Goal: Task Accomplishment & Management: Manage account settings

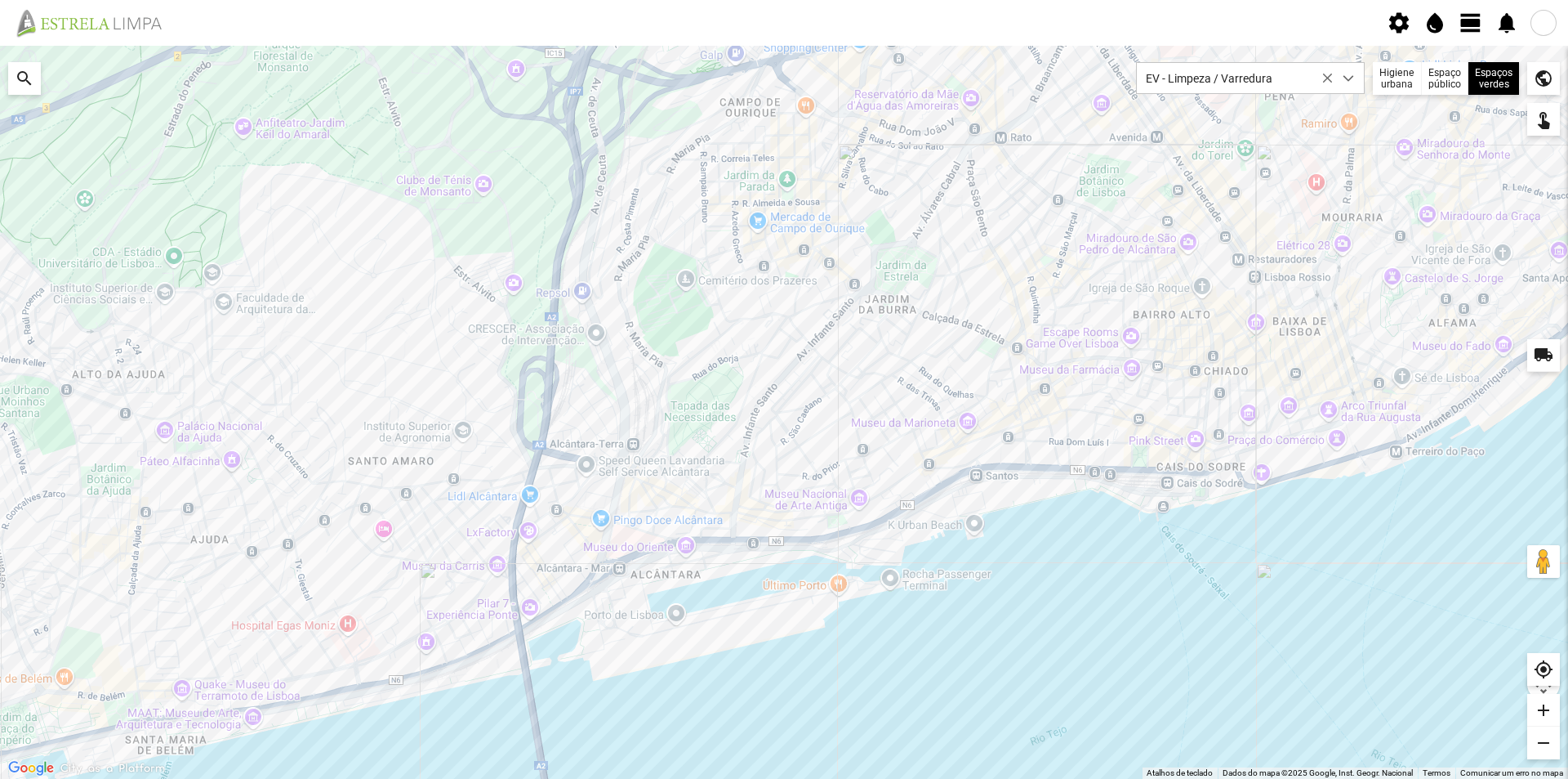
scroll to position [9, 73]
click at [1479, 30] on span "view_day" at bounding box center [1471, 23] width 24 height 24
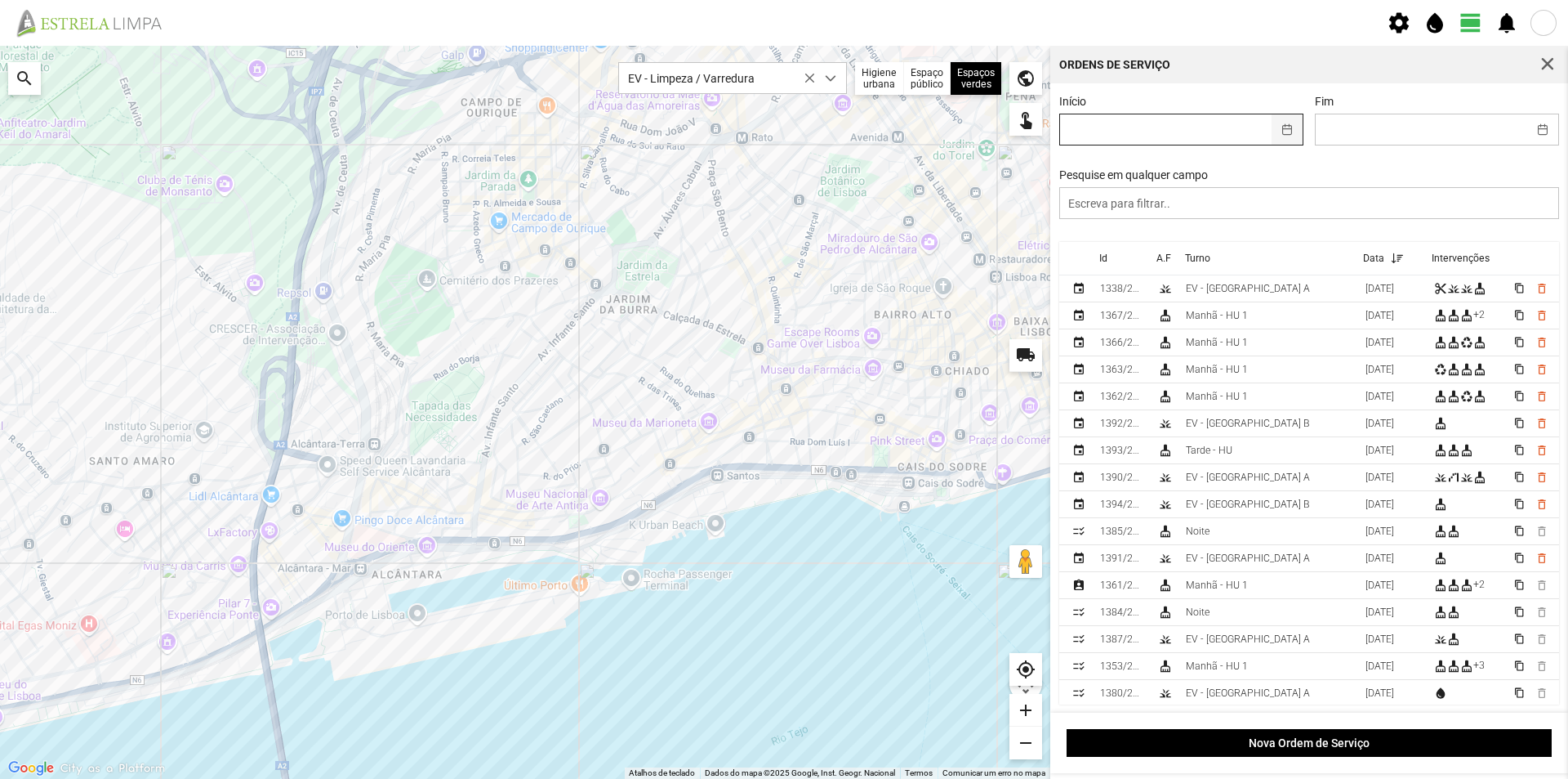
click at [1280, 135] on button "button" at bounding box center [1288, 129] width 32 height 30
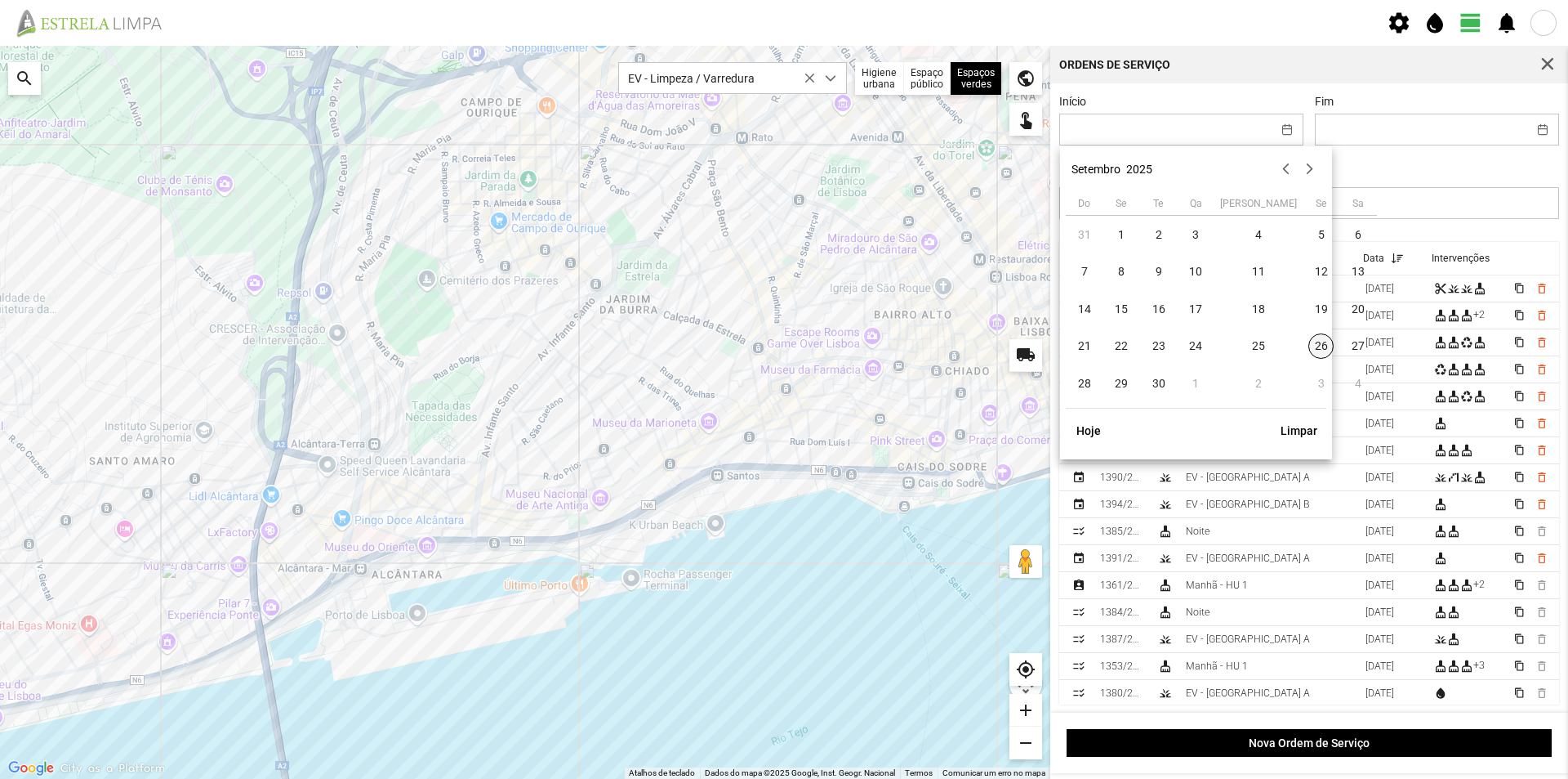
click at [1308, 349] on span "26" at bounding box center [1321, 347] width 26 height 26
type input "[DATE]"
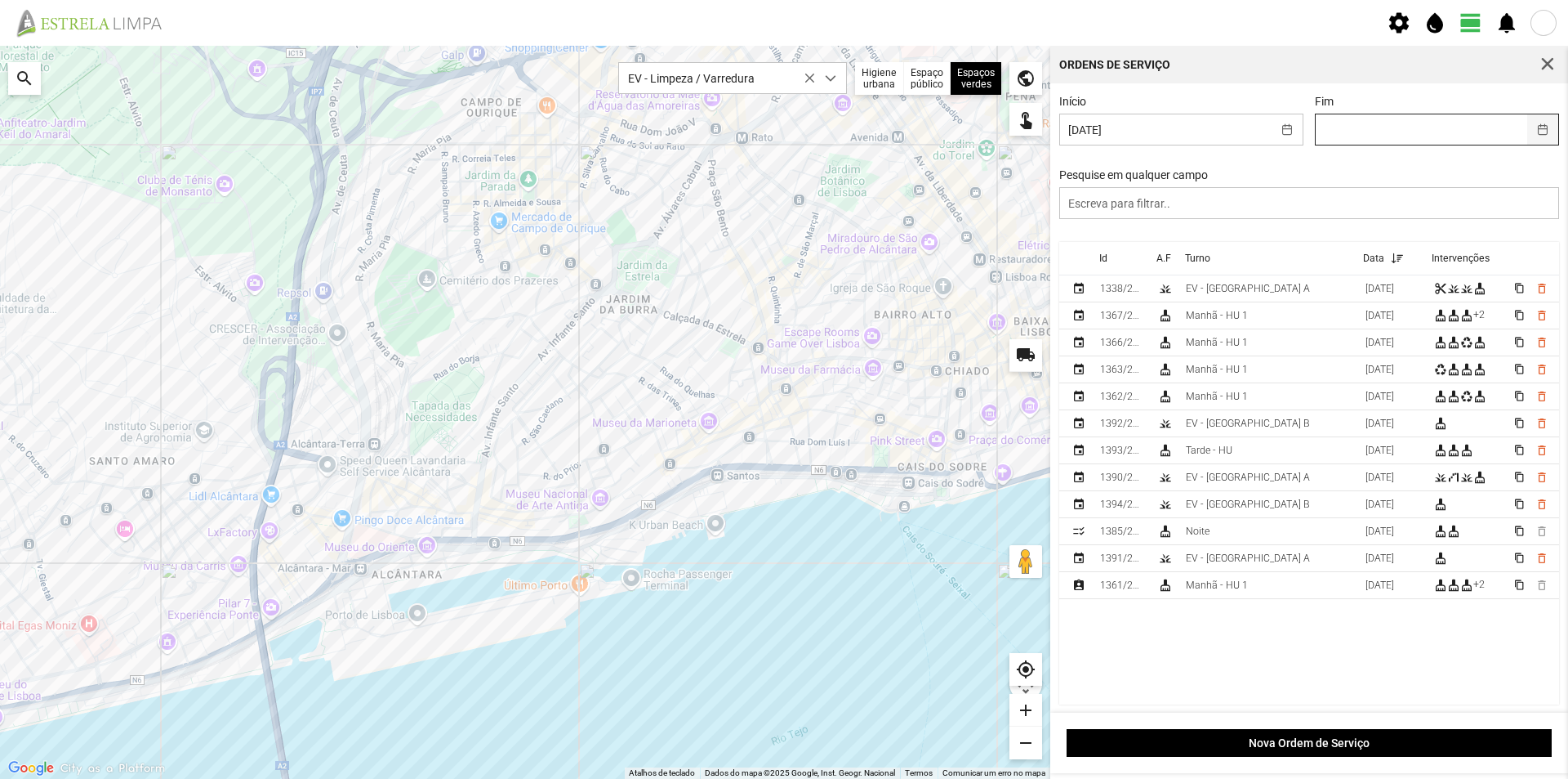
click at [1532, 129] on button "button" at bounding box center [1543, 129] width 32 height 30
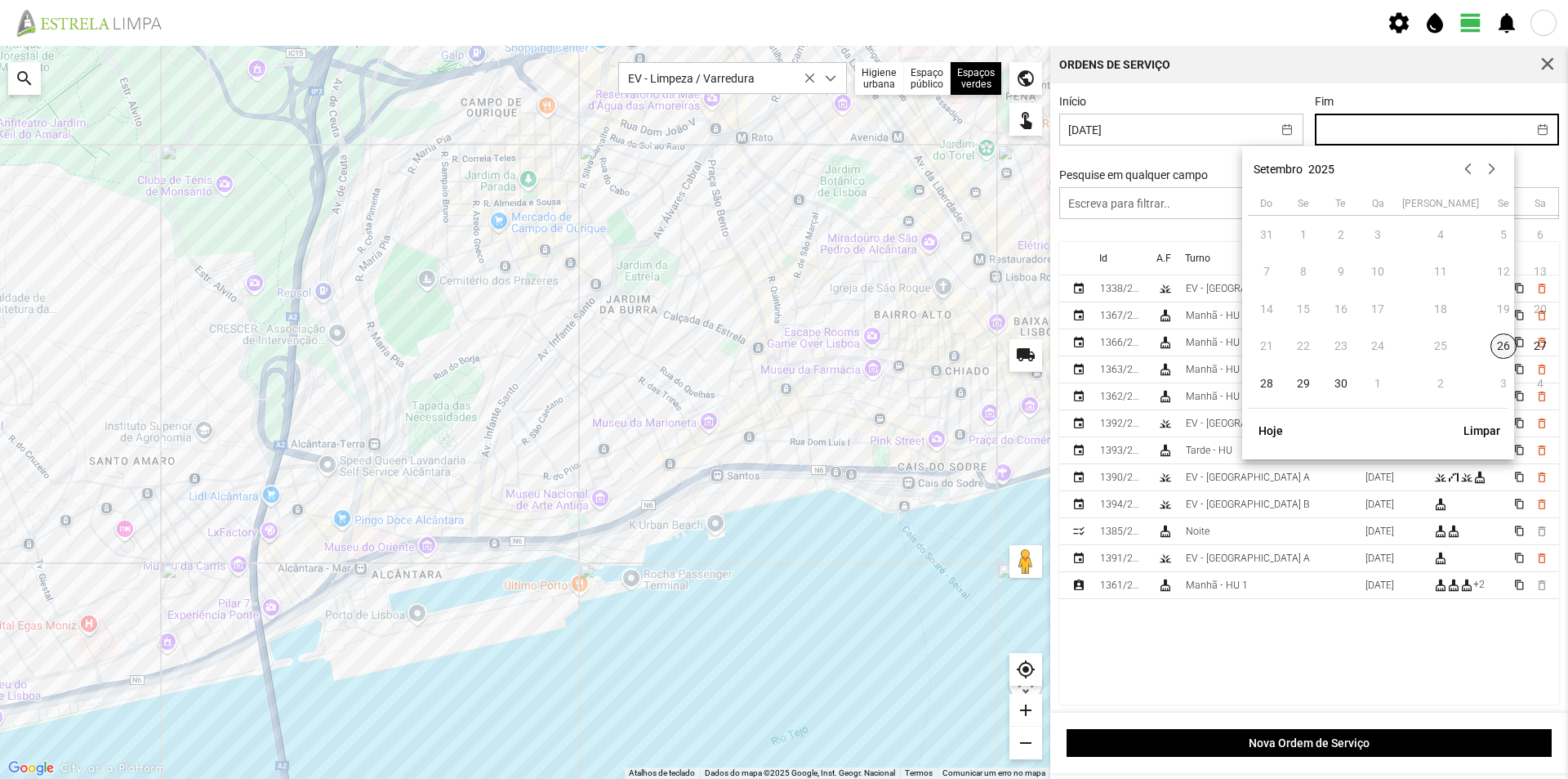
click at [1491, 346] on span "26" at bounding box center [1504, 347] width 26 height 26
type input "[DATE]"
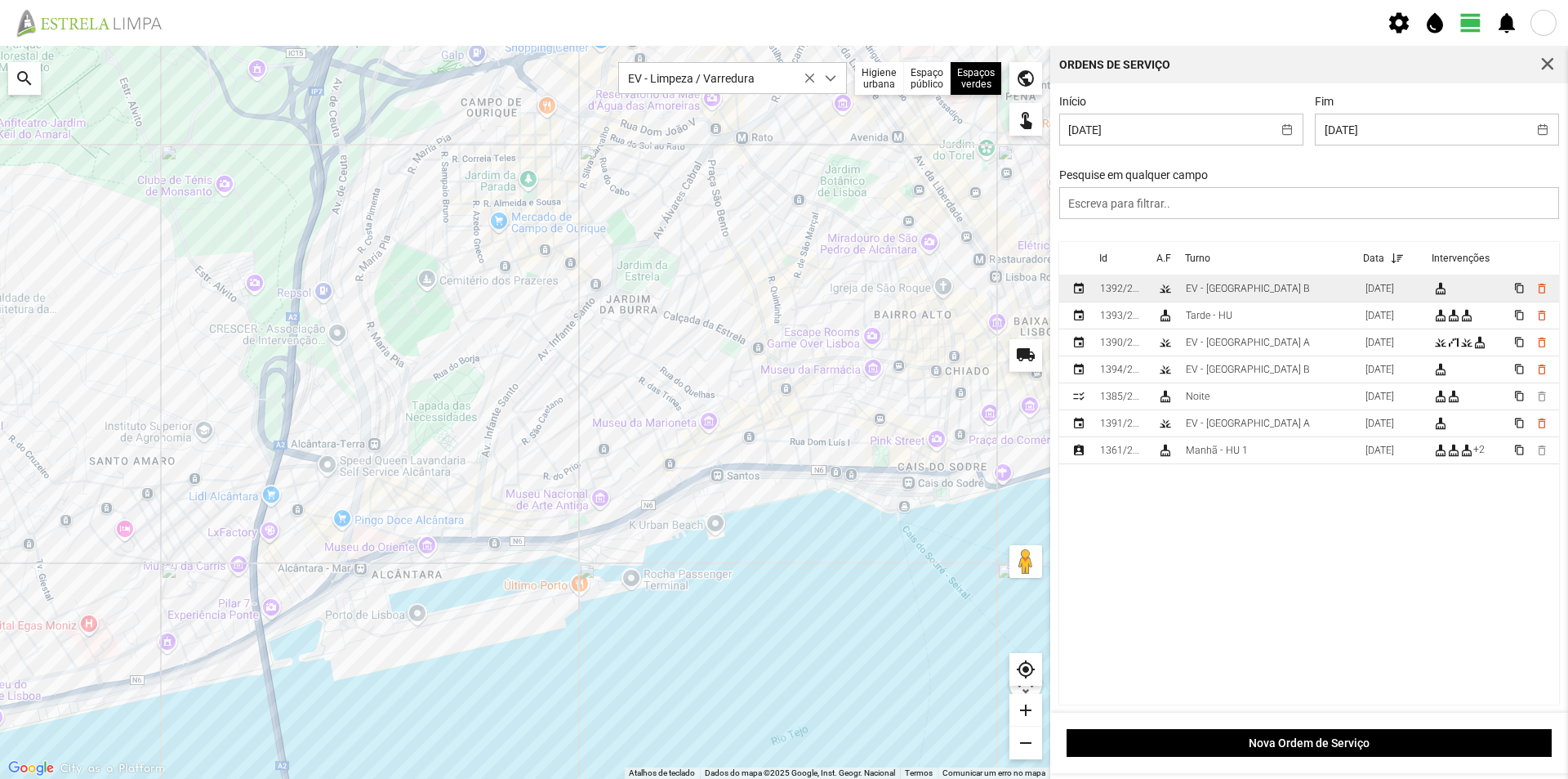
click at [1248, 292] on td "EV - [GEOGRAPHIC_DATA] B" at bounding box center [1269, 288] width 180 height 27
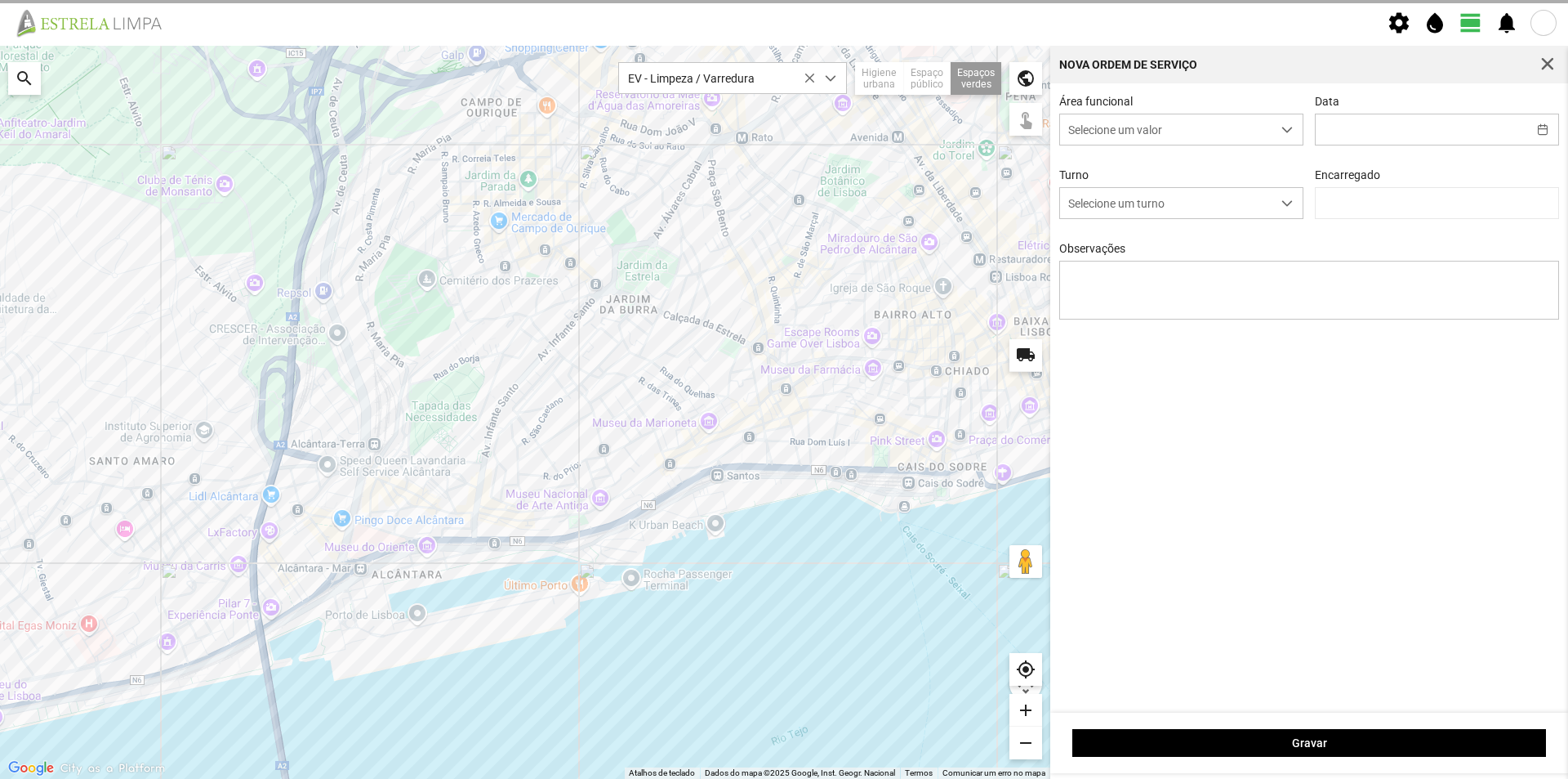
type input "[DATE]"
type textarea "[GEOGRAPHIC_DATA][PERSON_NAME]"
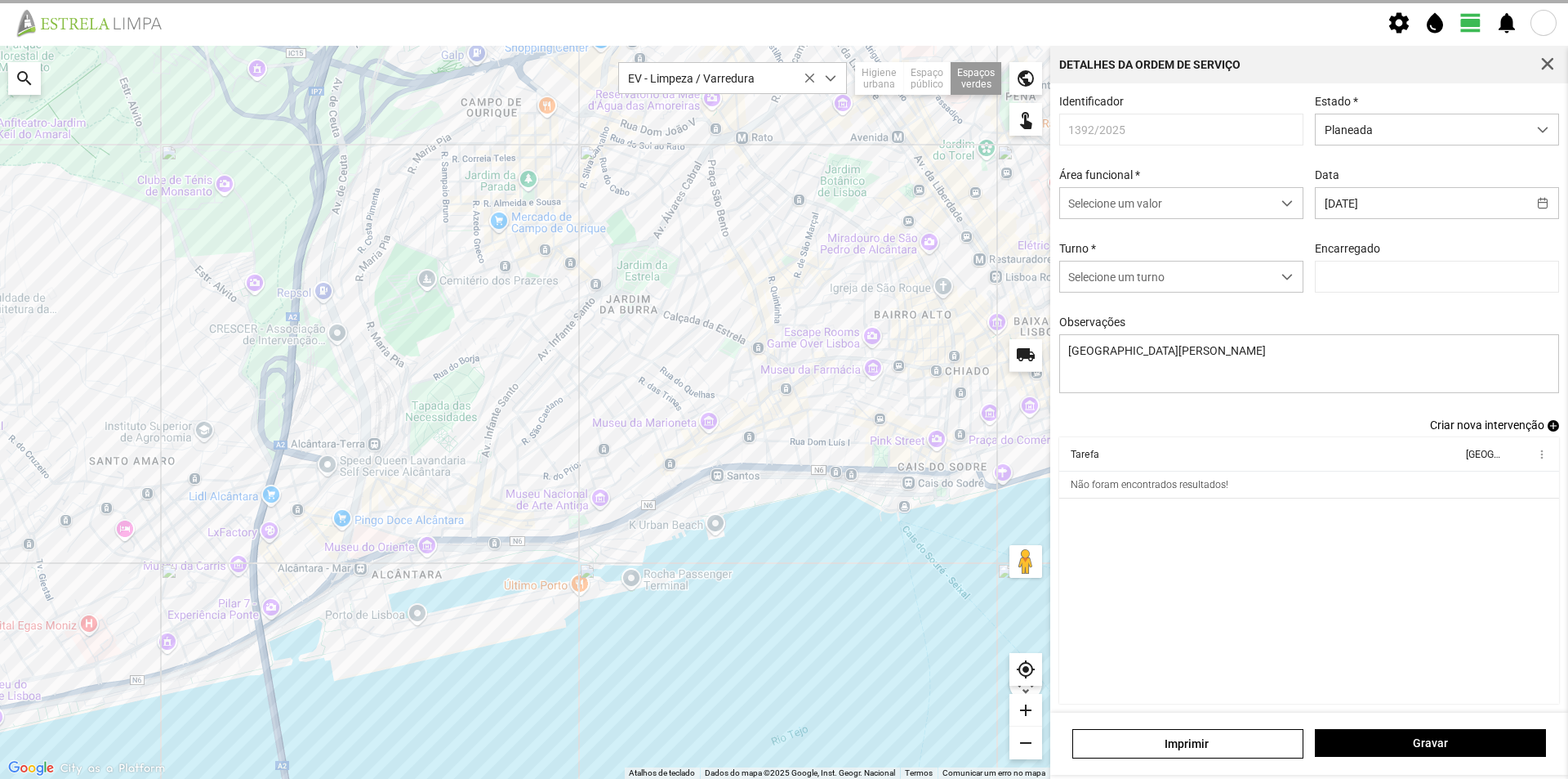
type input "[PERSON_NAME]"
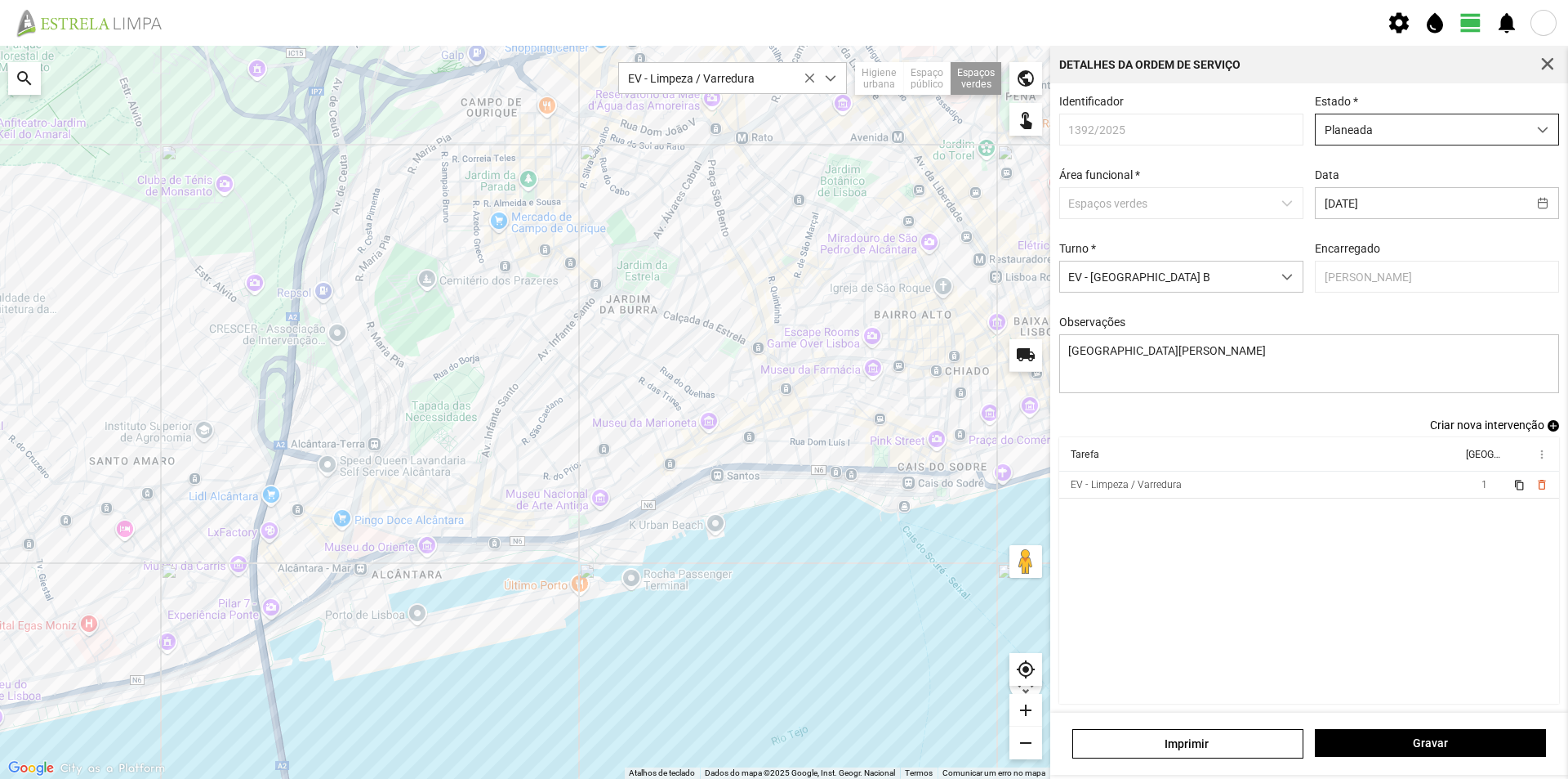
click at [1490, 133] on span "Planeada" at bounding box center [1422, 129] width 212 height 30
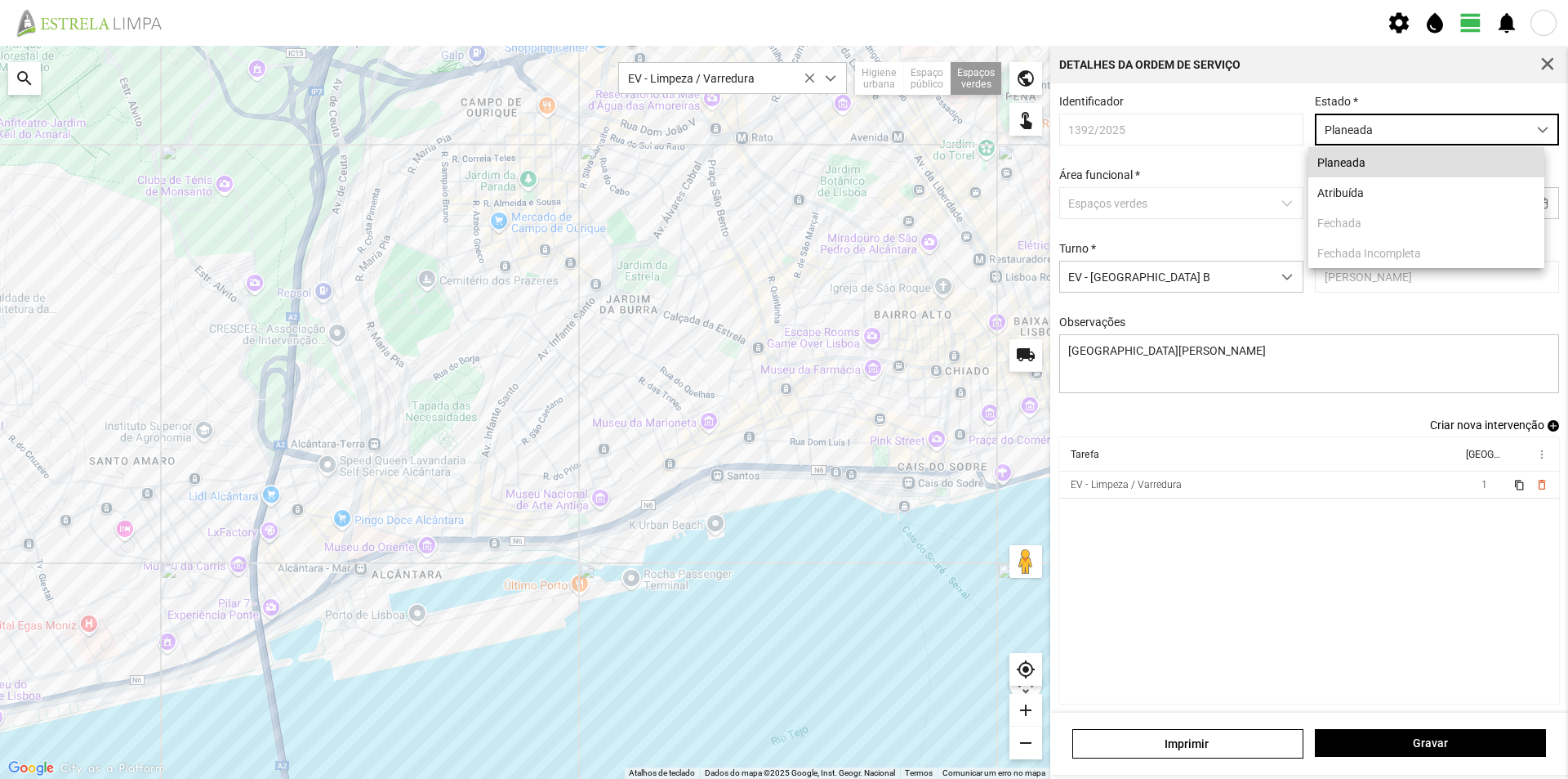
scroll to position [9, 73]
click at [1374, 188] on li "Atribuída" at bounding box center [1426, 192] width 236 height 30
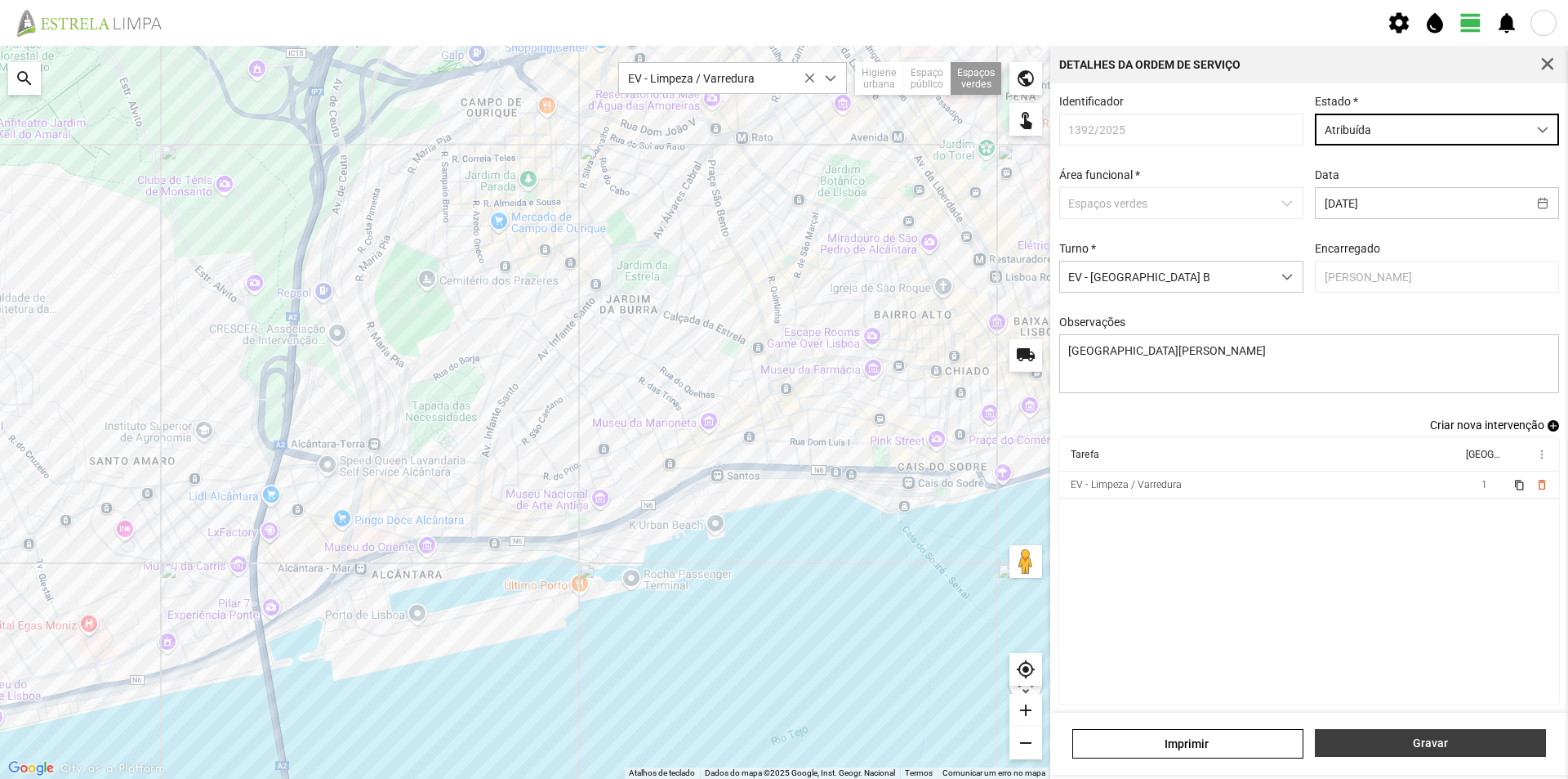
click at [1403, 740] on span "Gravar" at bounding box center [1431, 743] width 214 height 13
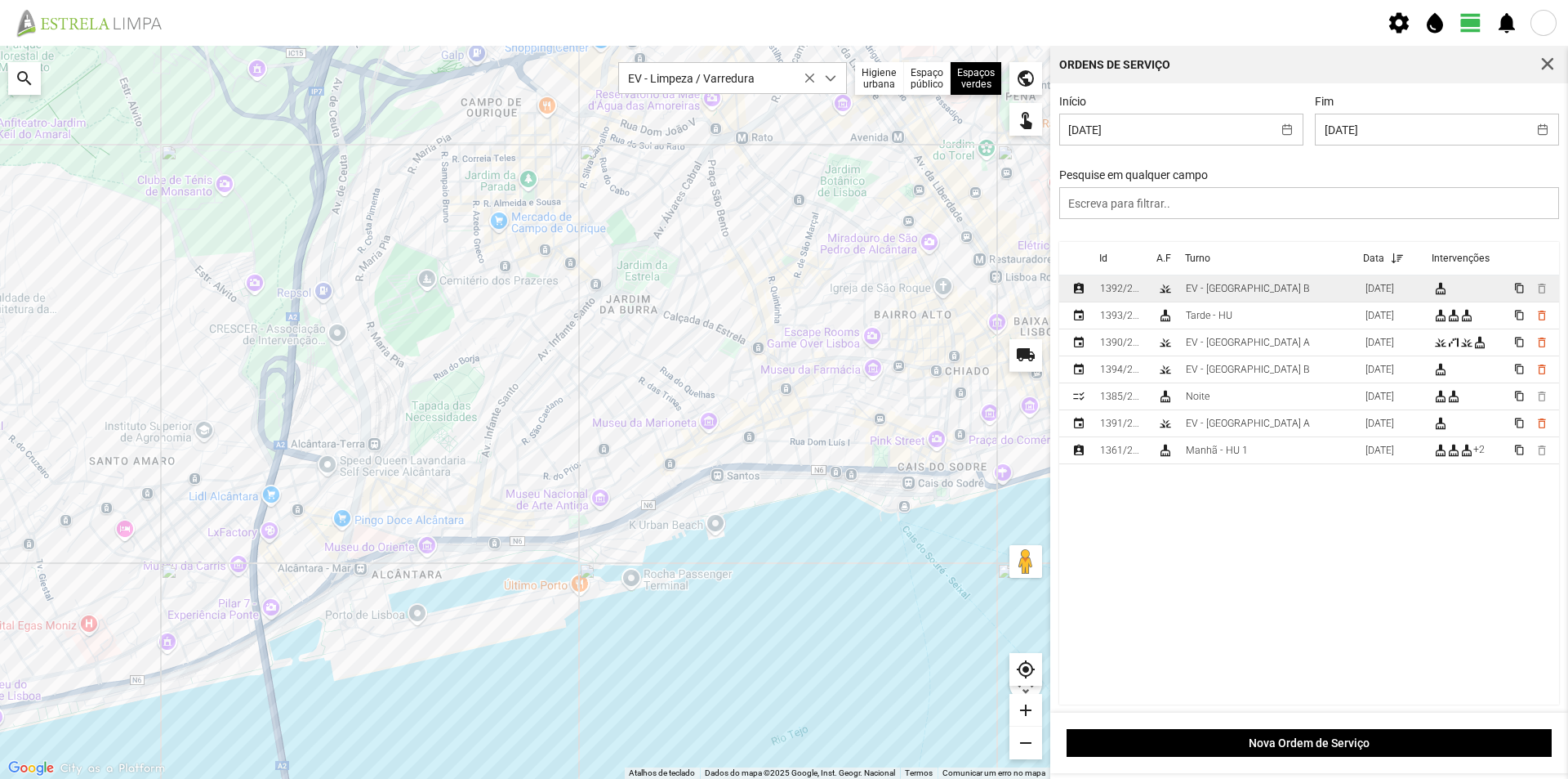
click at [1261, 289] on td "EV - [GEOGRAPHIC_DATA] B" at bounding box center [1269, 288] width 180 height 27
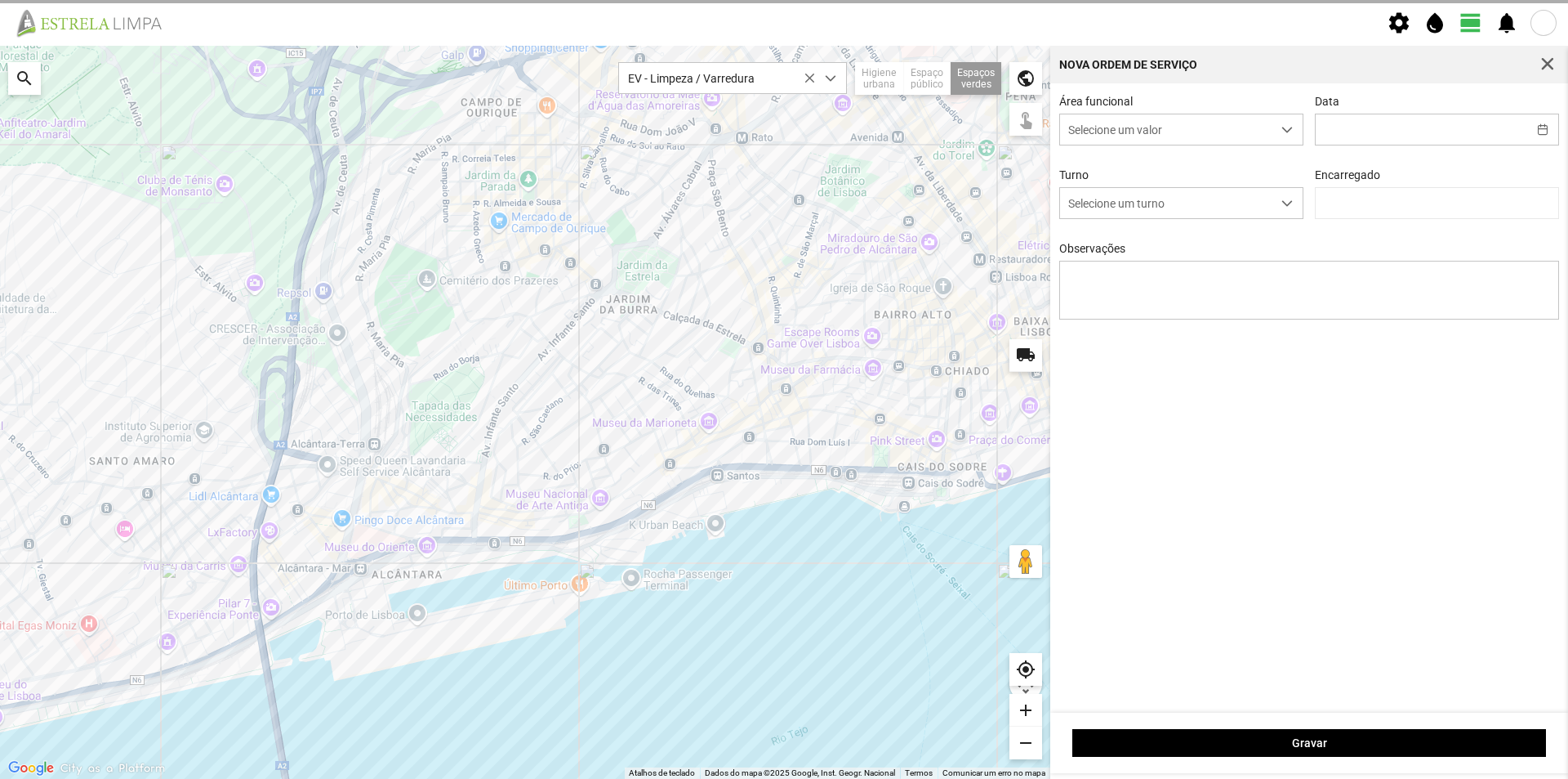
type input "[DATE]"
type textarea "[GEOGRAPHIC_DATA][PERSON_NAME]"
type input "[PERSON_NAME]"
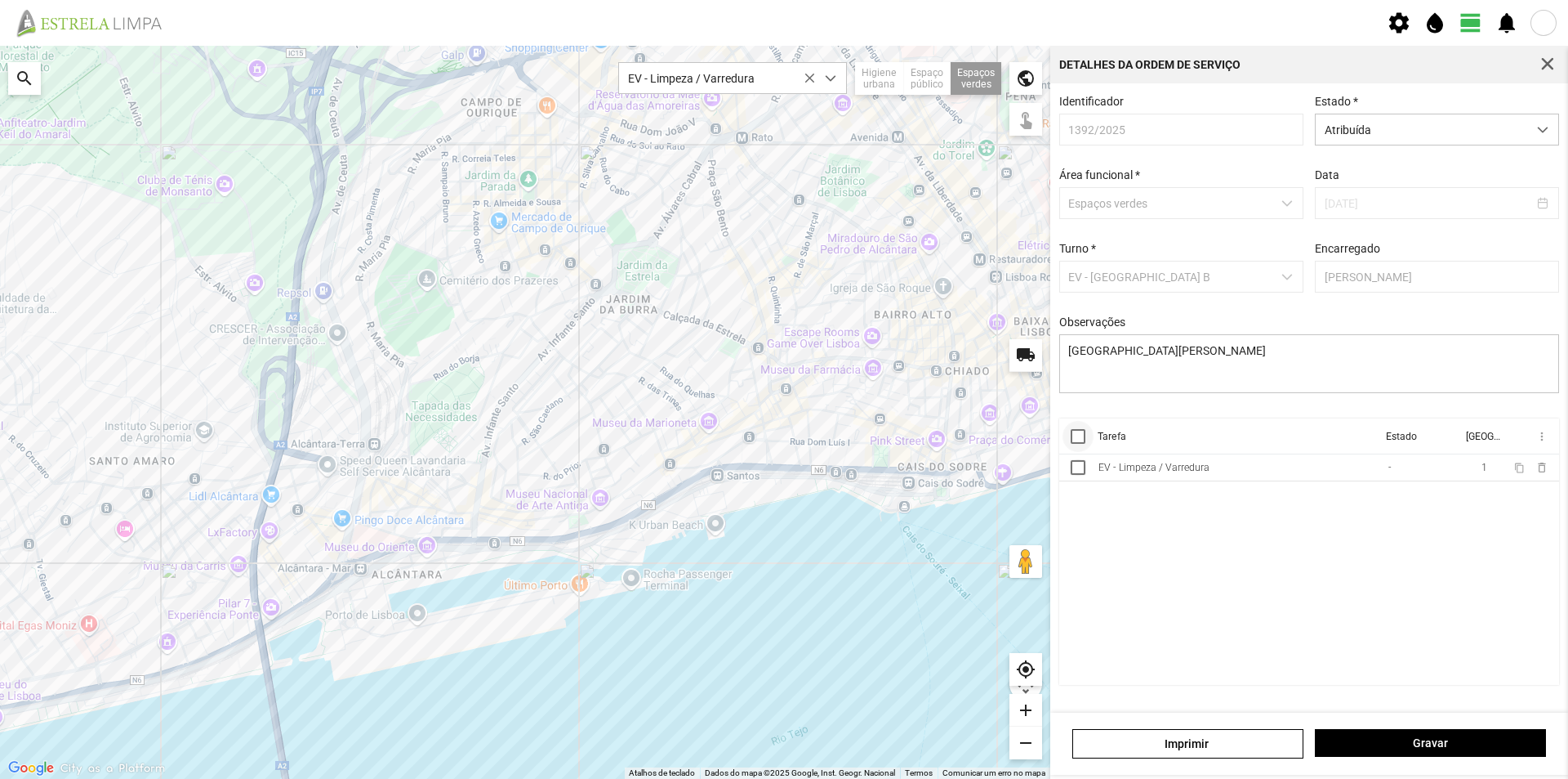
click at [1075, 444] on div at bounding box center [1077, 436] width 15 height 15
click at [1537, 441] on span "more_vert" at bounding box center [1541, 436] width 13 height 13
click at [1486, 466] on span "Marcar como Concluída" at bounding box center [1454, 468] width 121 height 11
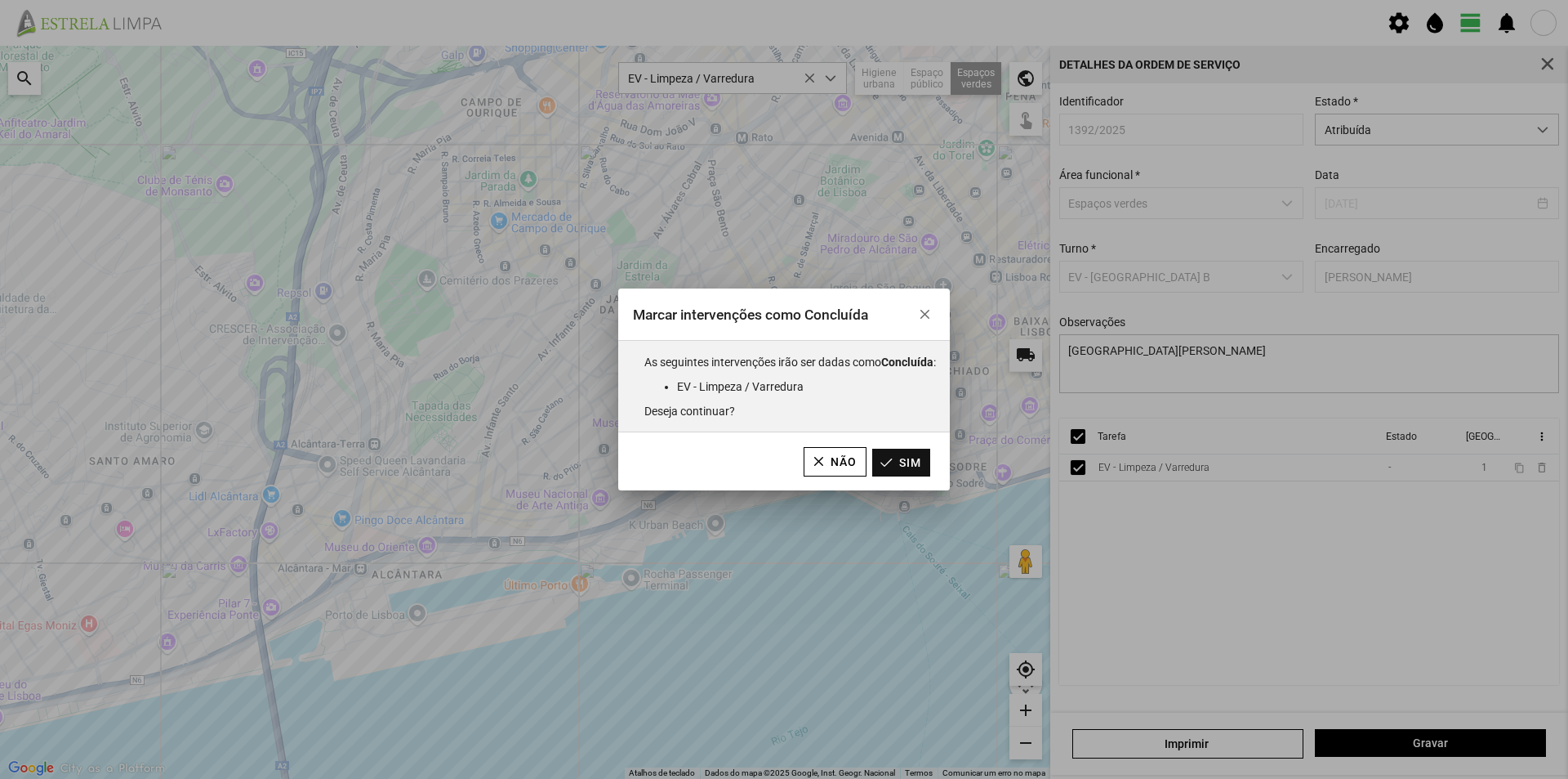
click at [920, 459] on button "Sim" at bounding box center [901, 463] width 58 height 28
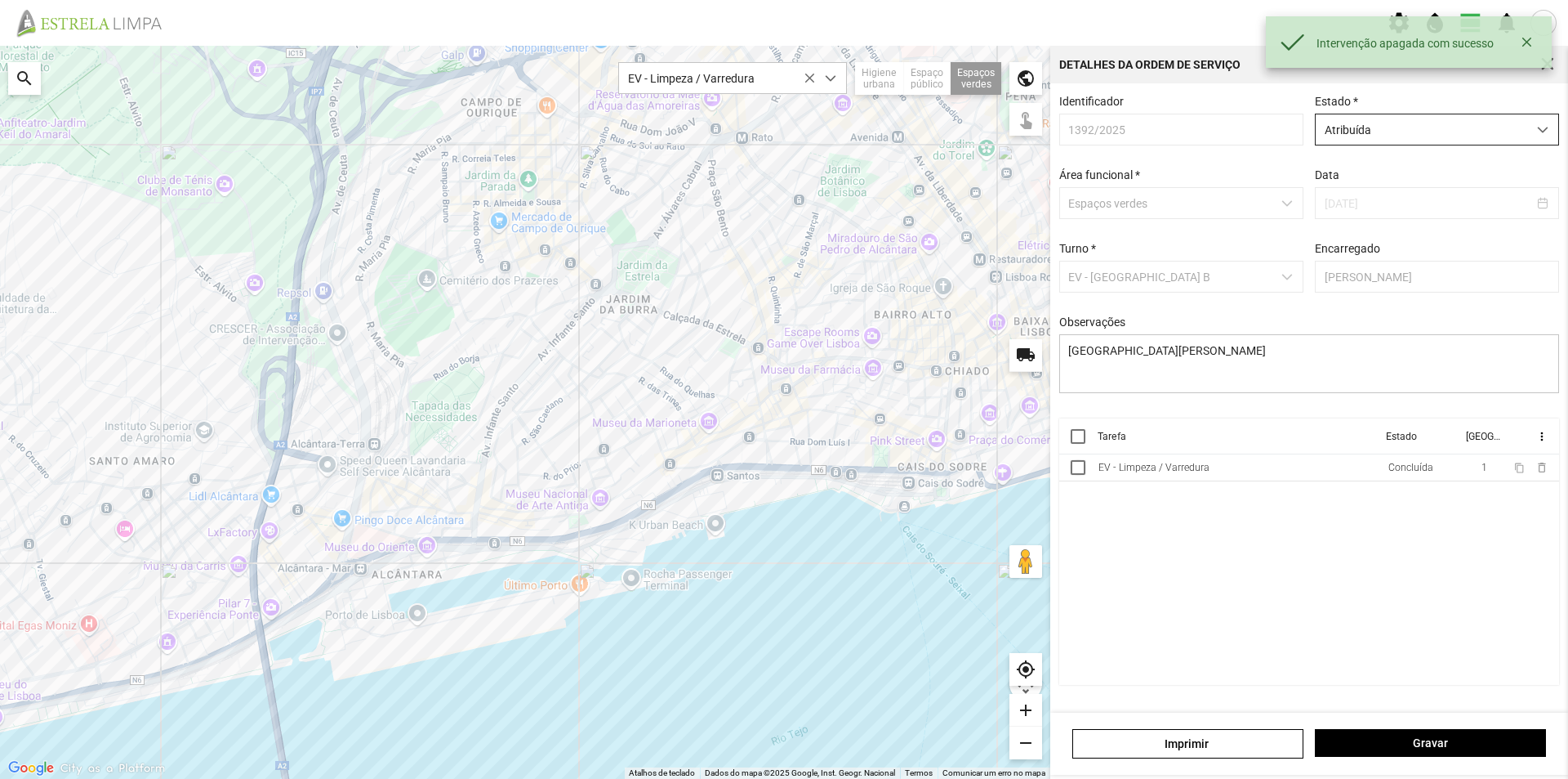
click at [1429, 133] on span "Atribuída" at bounding box center [1422, 129] width 212 height 30
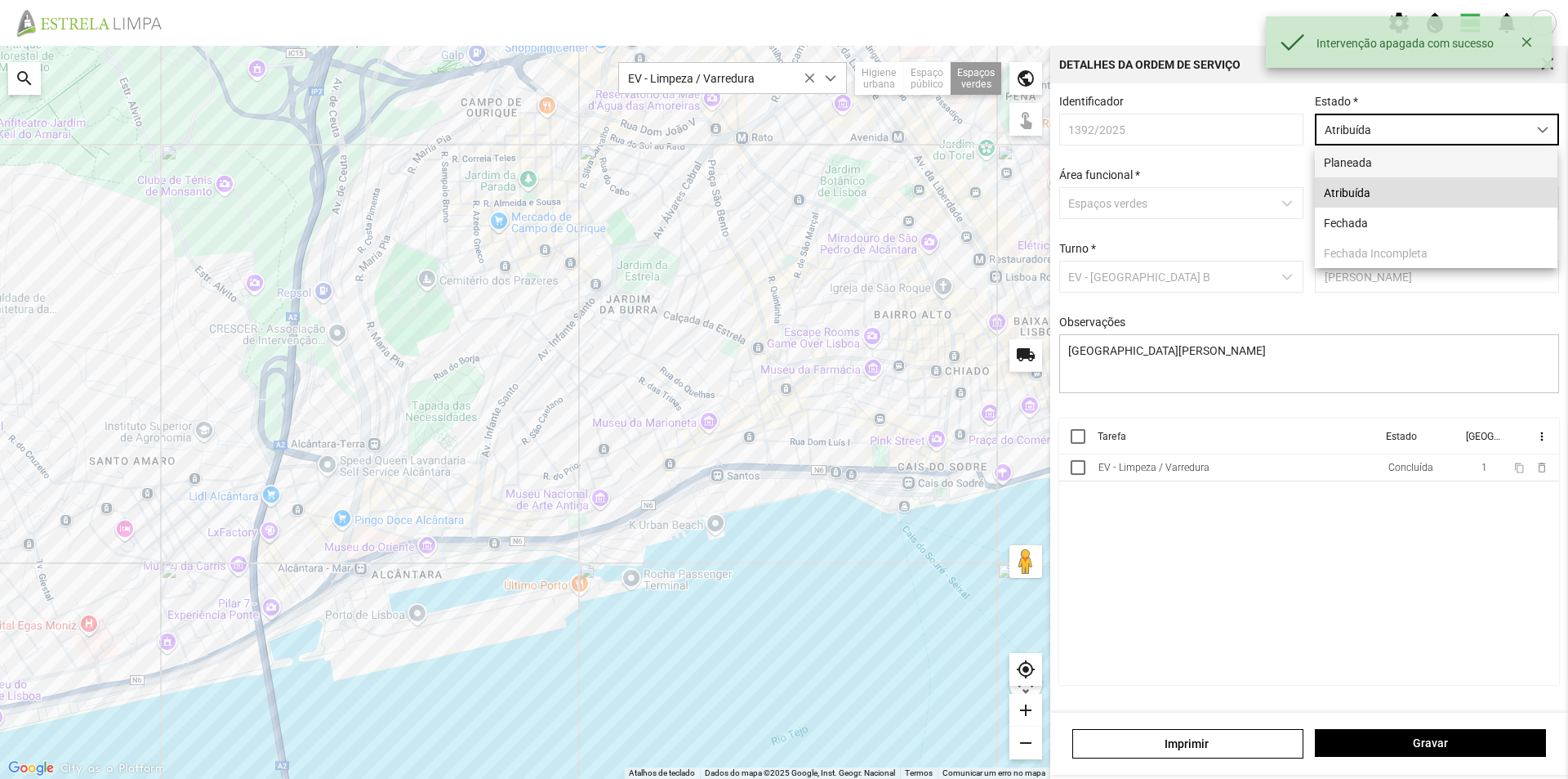
scroll to position [9, 73]
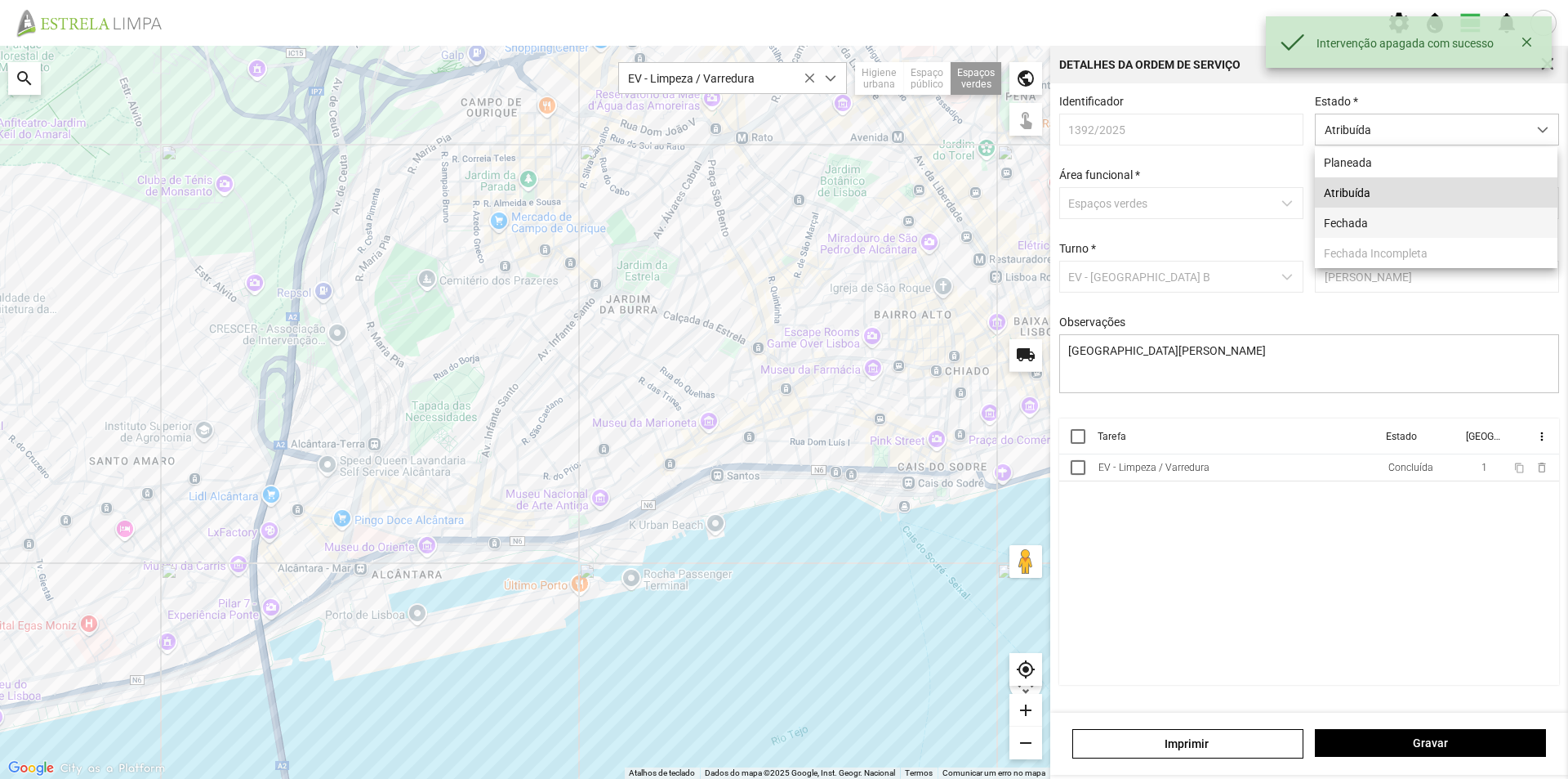
click at [1362, 224] on li "Fechada" at bounding box center [1436, 222] width 242 height 30
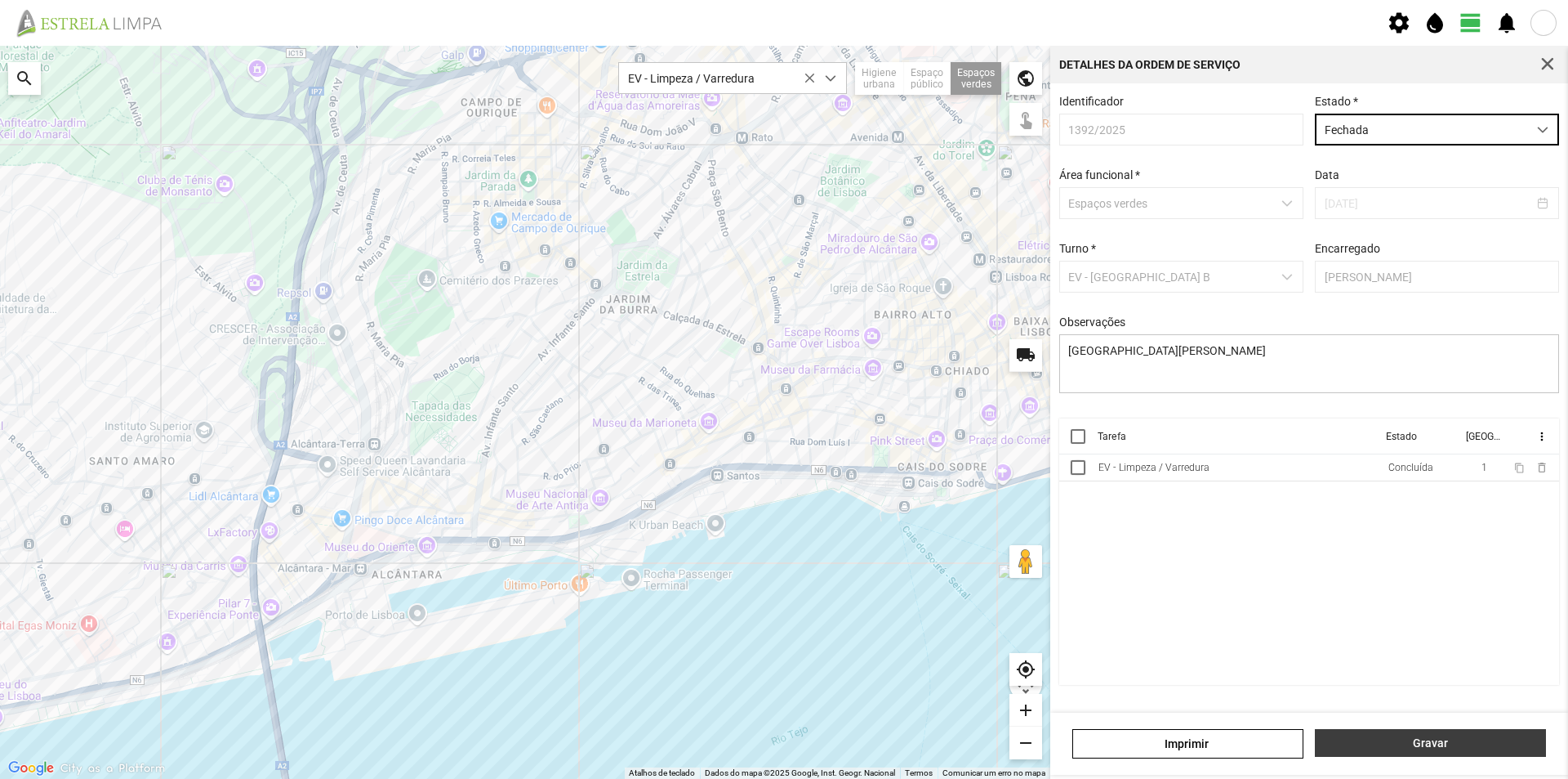
click at [1408, 749] on span "Gravar" at bounding box center [1431, 743] width 214 height 13
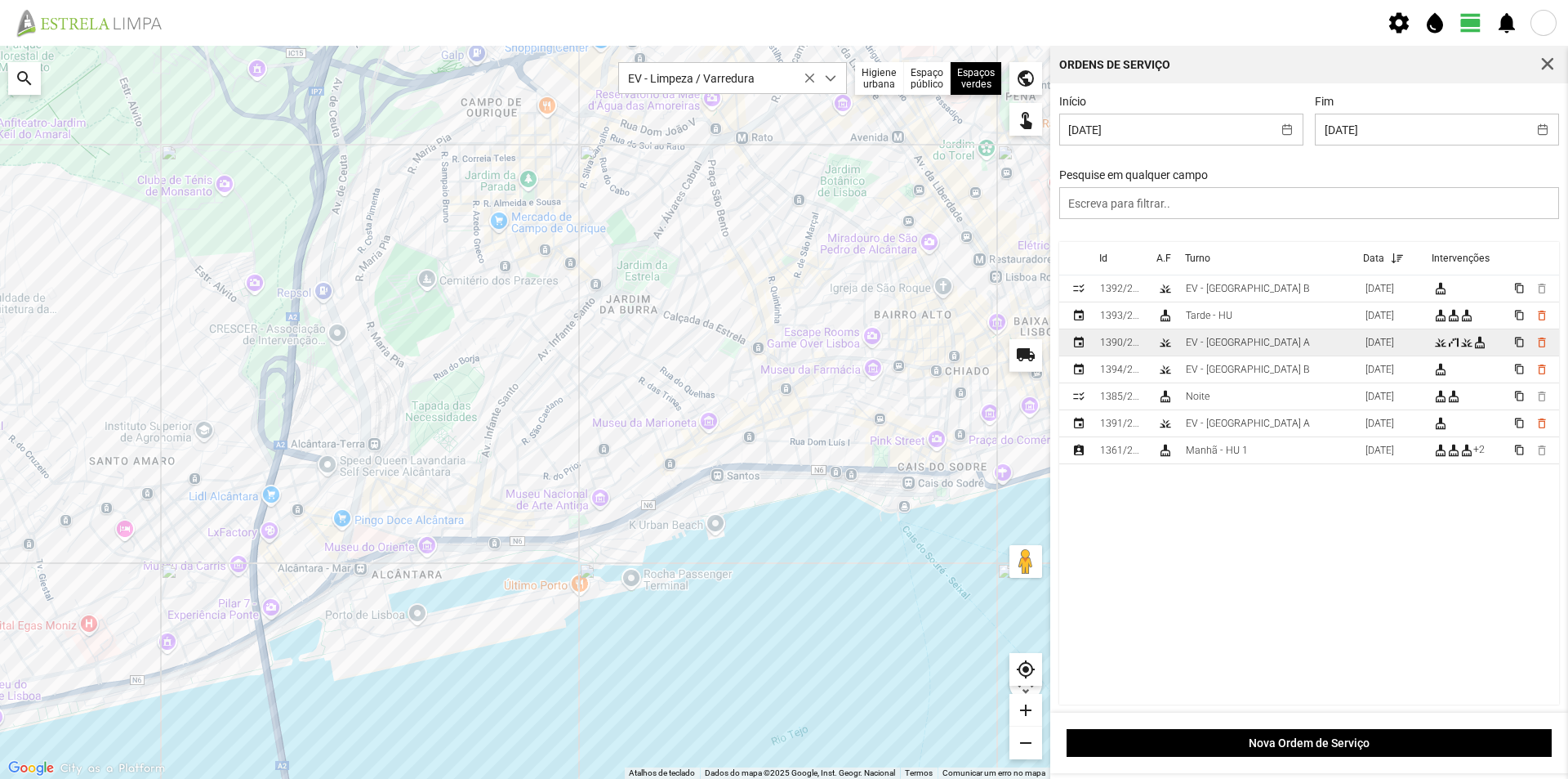
click at [1242, 341] on div "EV - [GEOGRAPHIC_DATA] A" at bounding box center [1248, 342] width 124 height 11
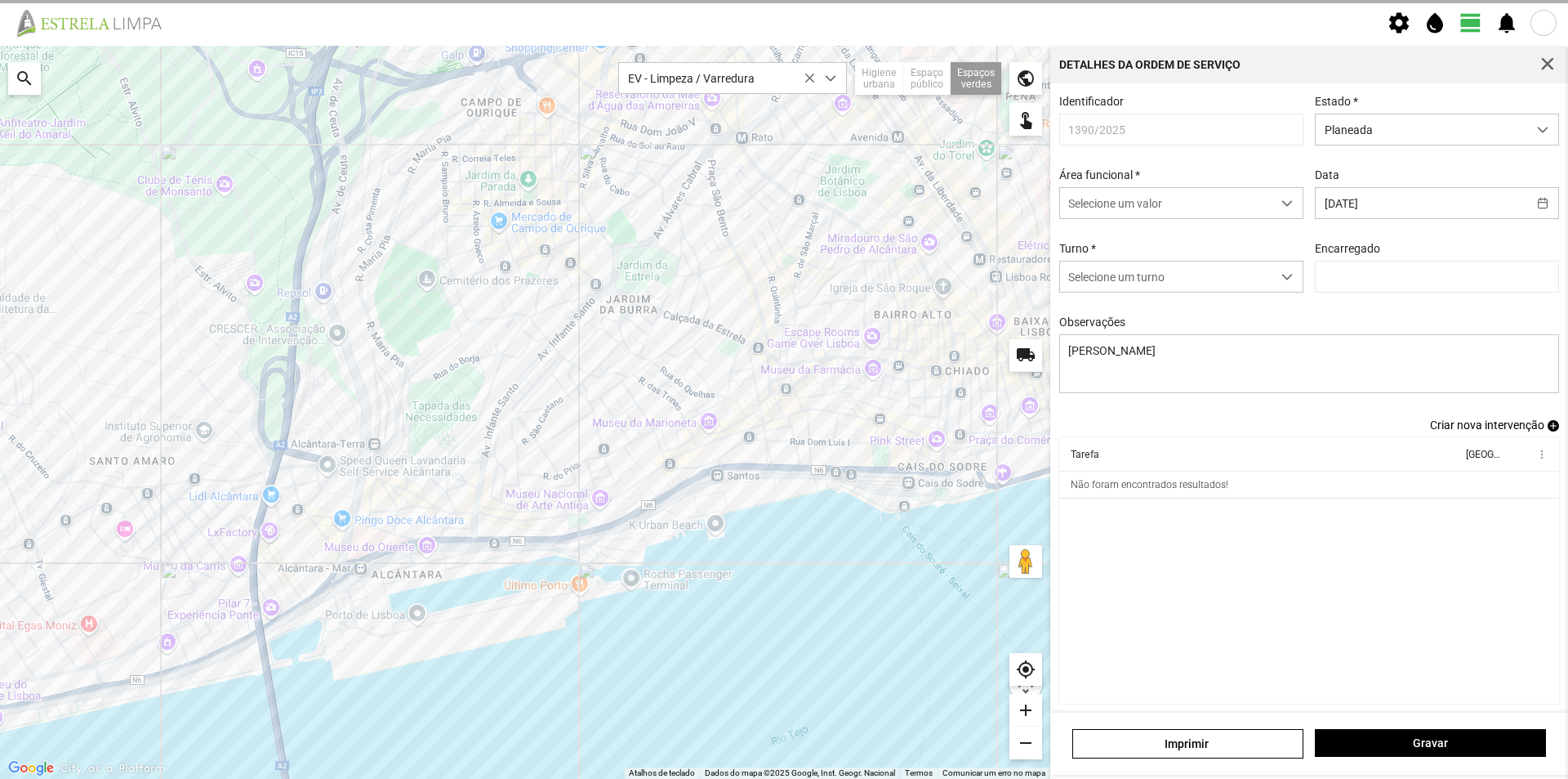
type input "[PERSON_NAME]"
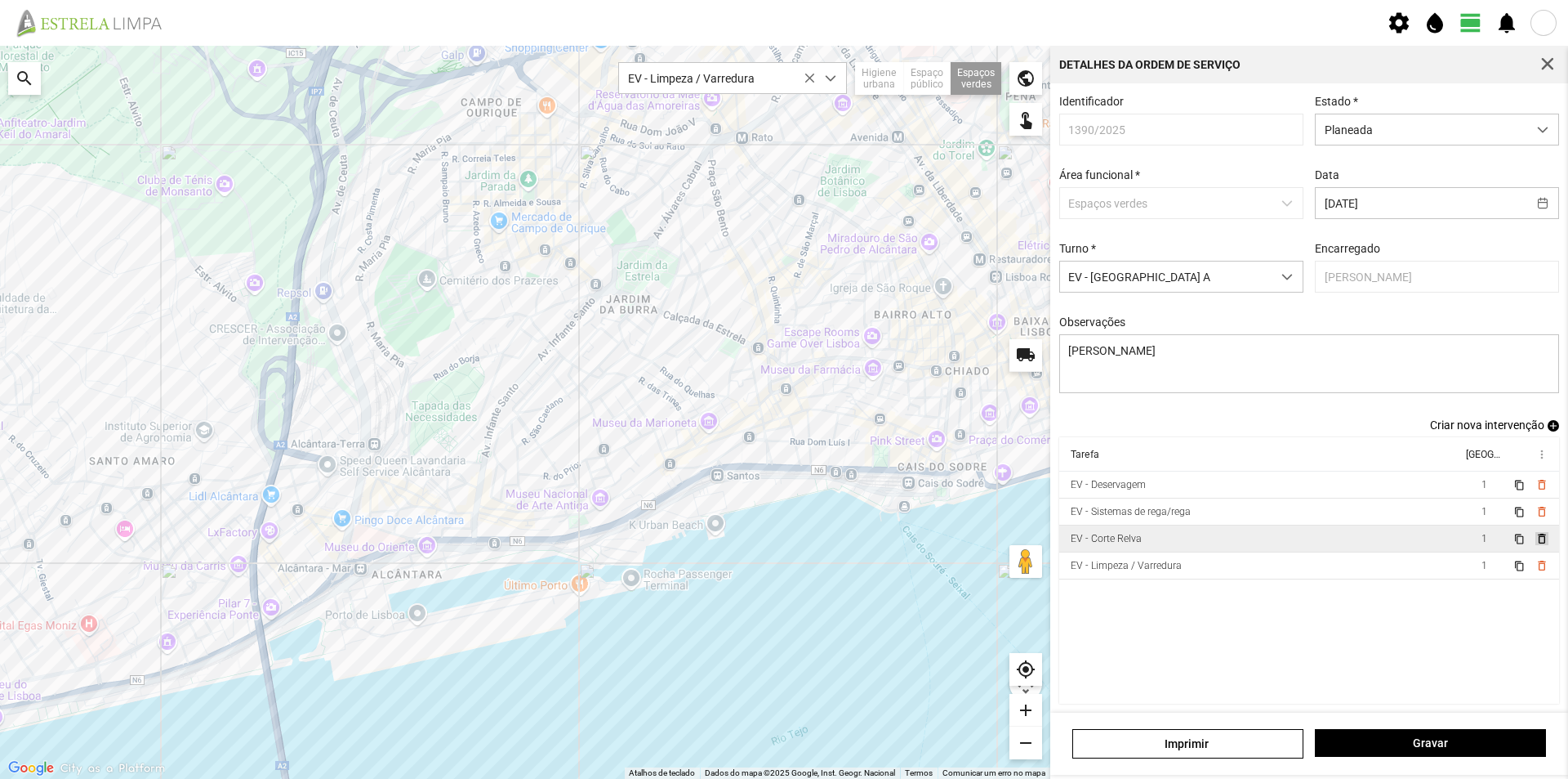
click at [1535, 545] on span "delete_outline" at bounding box center [1541, 538] width 13 height 13
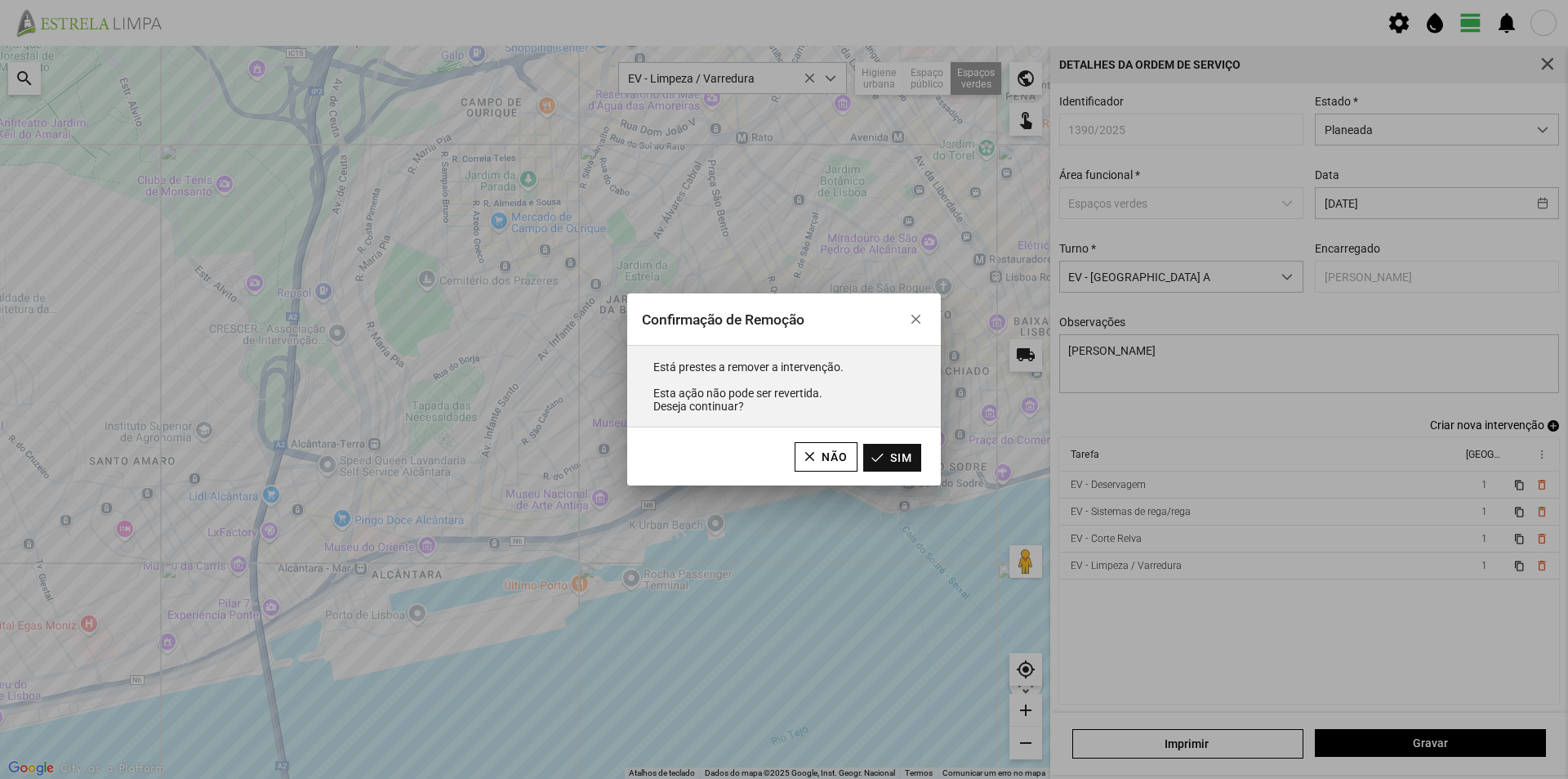
click at [903, 461] on button "Sim" at bounding box center [892, 458] width 58 height 28
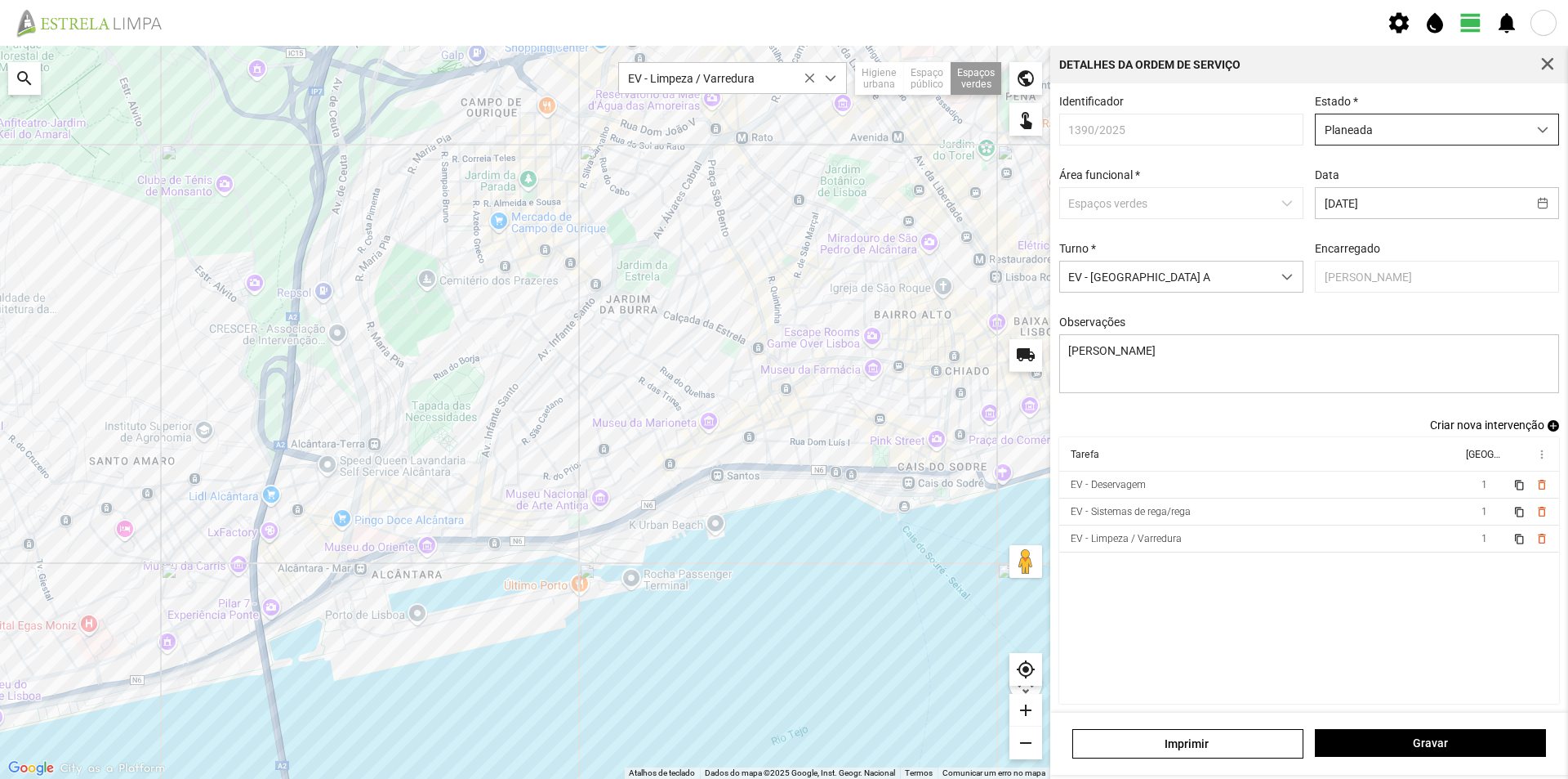
click at [1400, 133] on span "Planeada" at bounding box center [1422, 129] width 212 height 30
click at [1351, 188] on li "Atribuída" at bounding box center [1426, 192] width 236 height 30
click at [1453, 740] on span "Gravar" at bounding box center [1431, 743] width 214 height 13
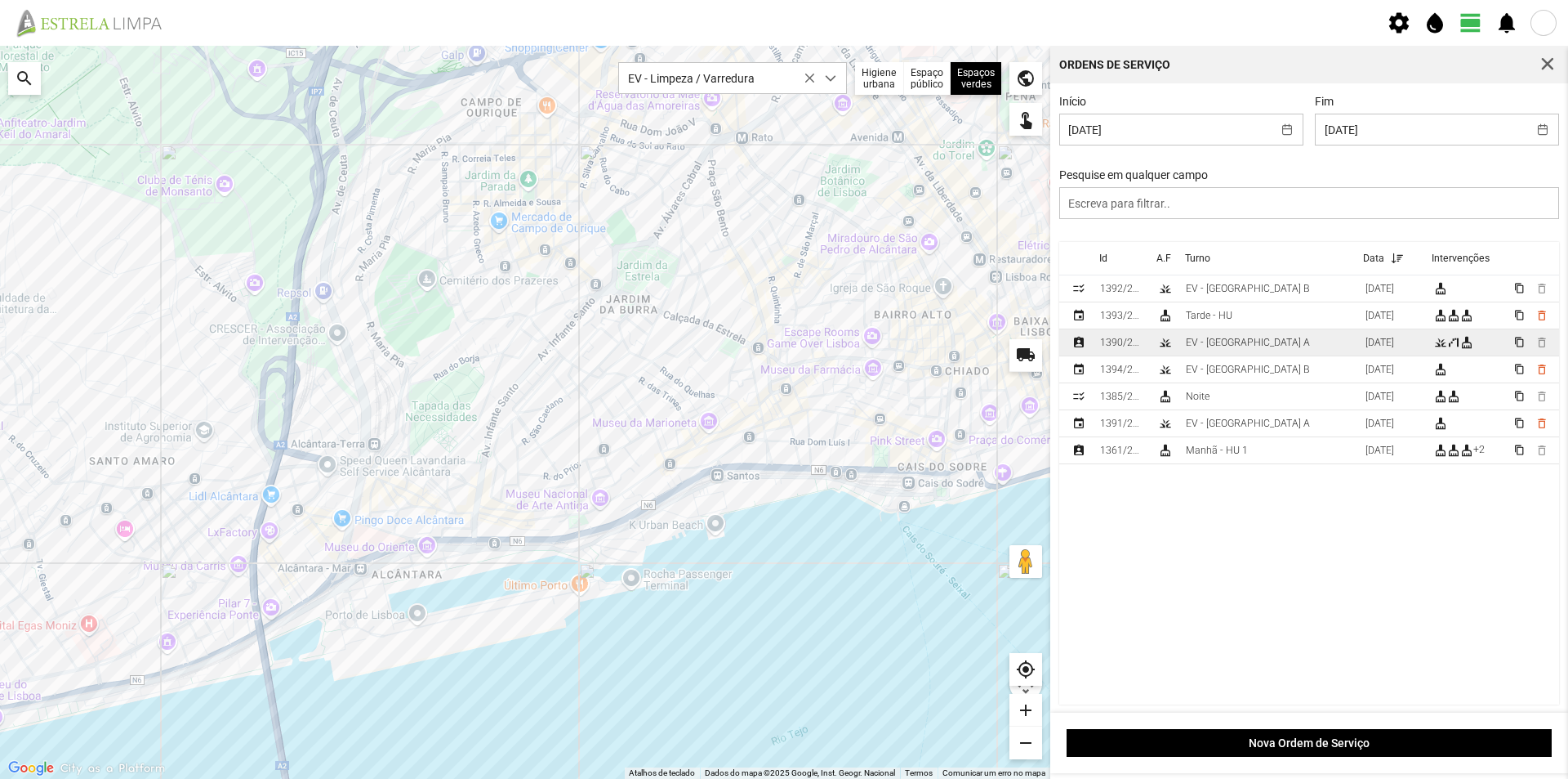
click at [1249, 348] on td "EV - [GEOGRAPHIC_DATA] A" at bounding box center [1269, 342] width 180 height 27
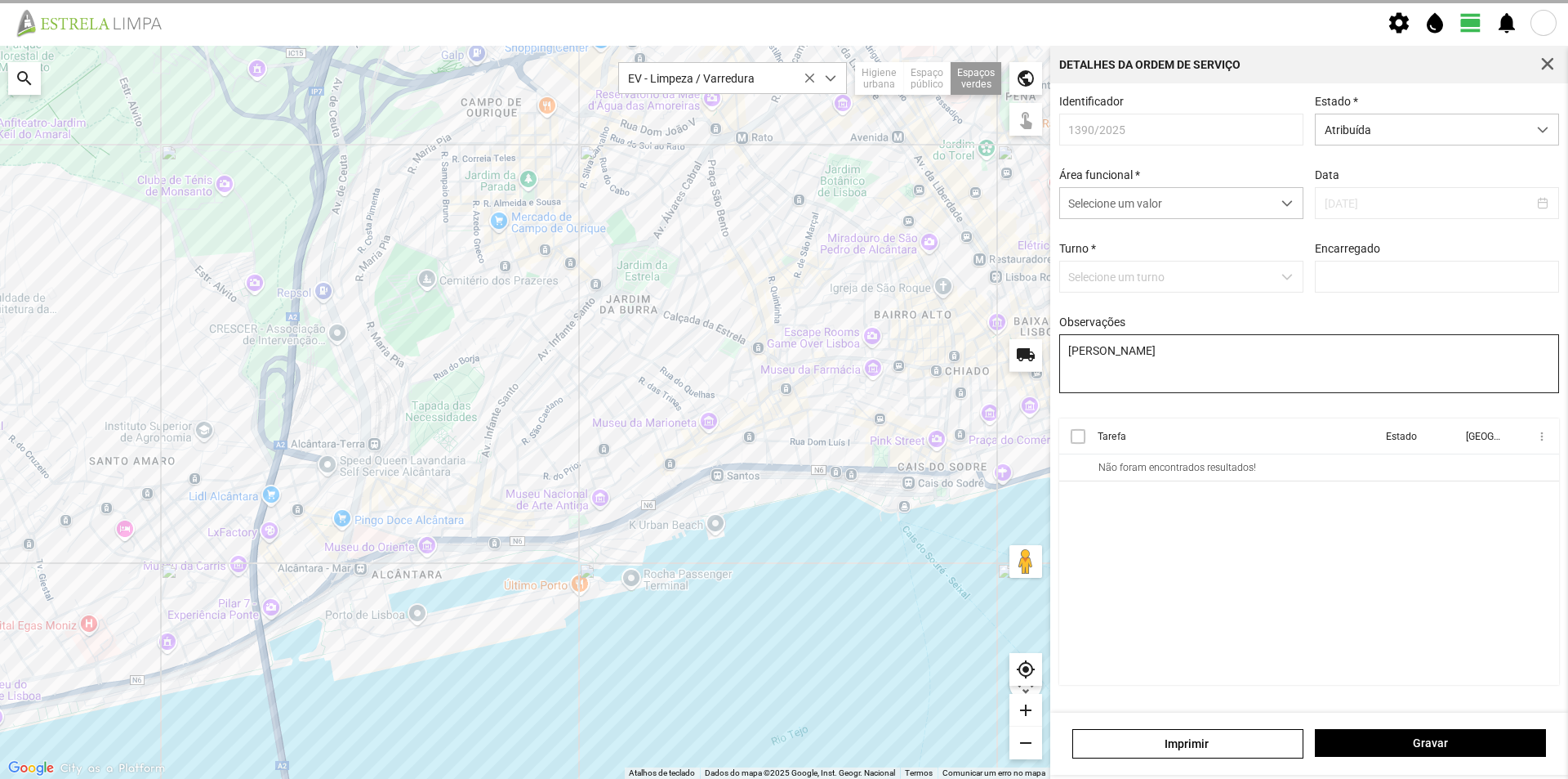
type input "[PERSON_NAME]"
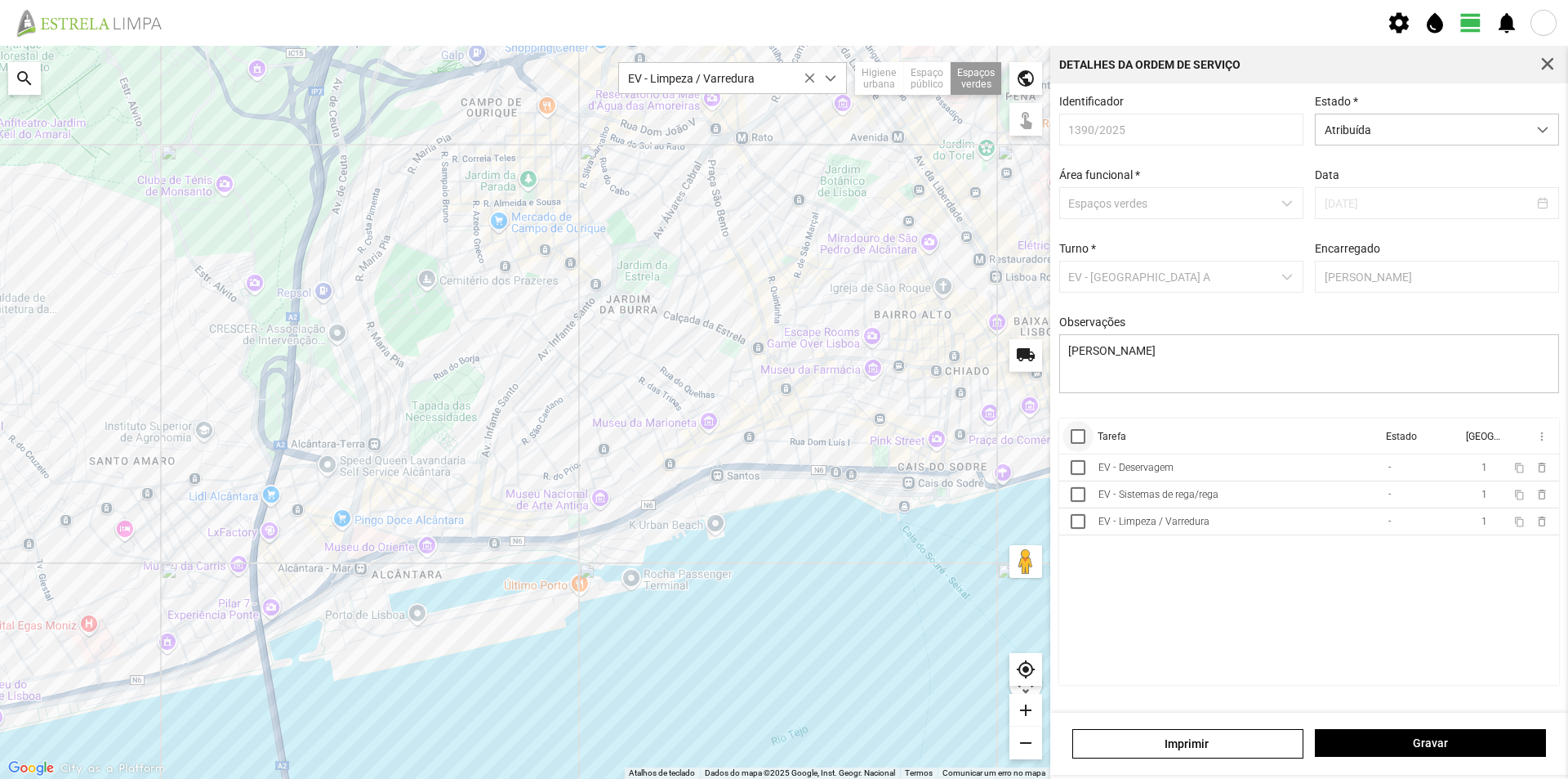
click at [1077, 442] on div at bounding box center [1077, 436] width 15 height 15
click at [1542, 443] on span "more_vert" at bounding box center [1541, 436] width 13 height 13
click at [1495, 473] on span "Marcar como Concluída" at bounding box center [1454, 468] width 121 height 11
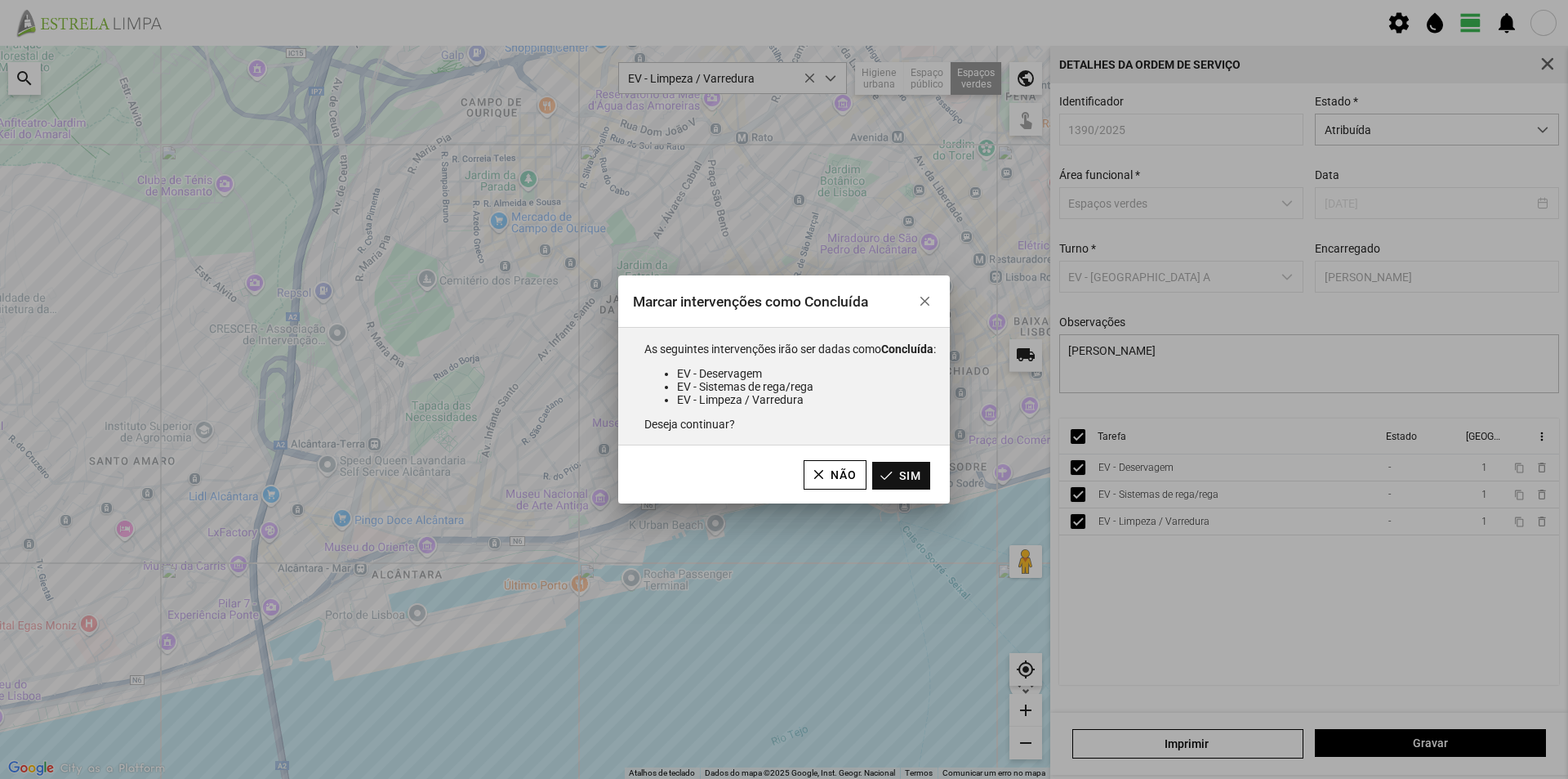
click at [913, 473] on button "Sim" at bounding box center [901, 476] width 58 height 28
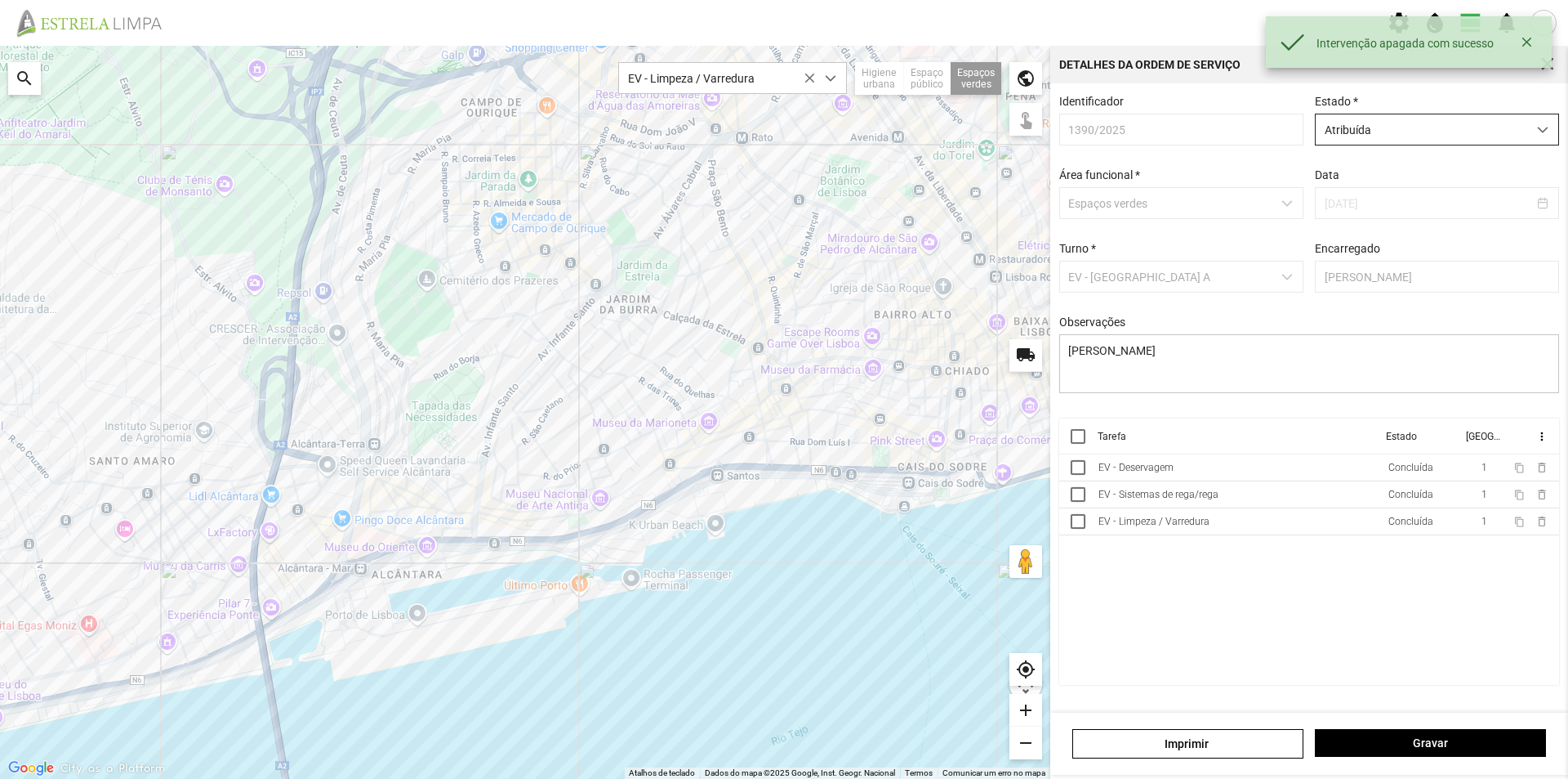
click at [1396, 131] on span "Atribuída" at bounding box center [1422, 129] width 212 height 30
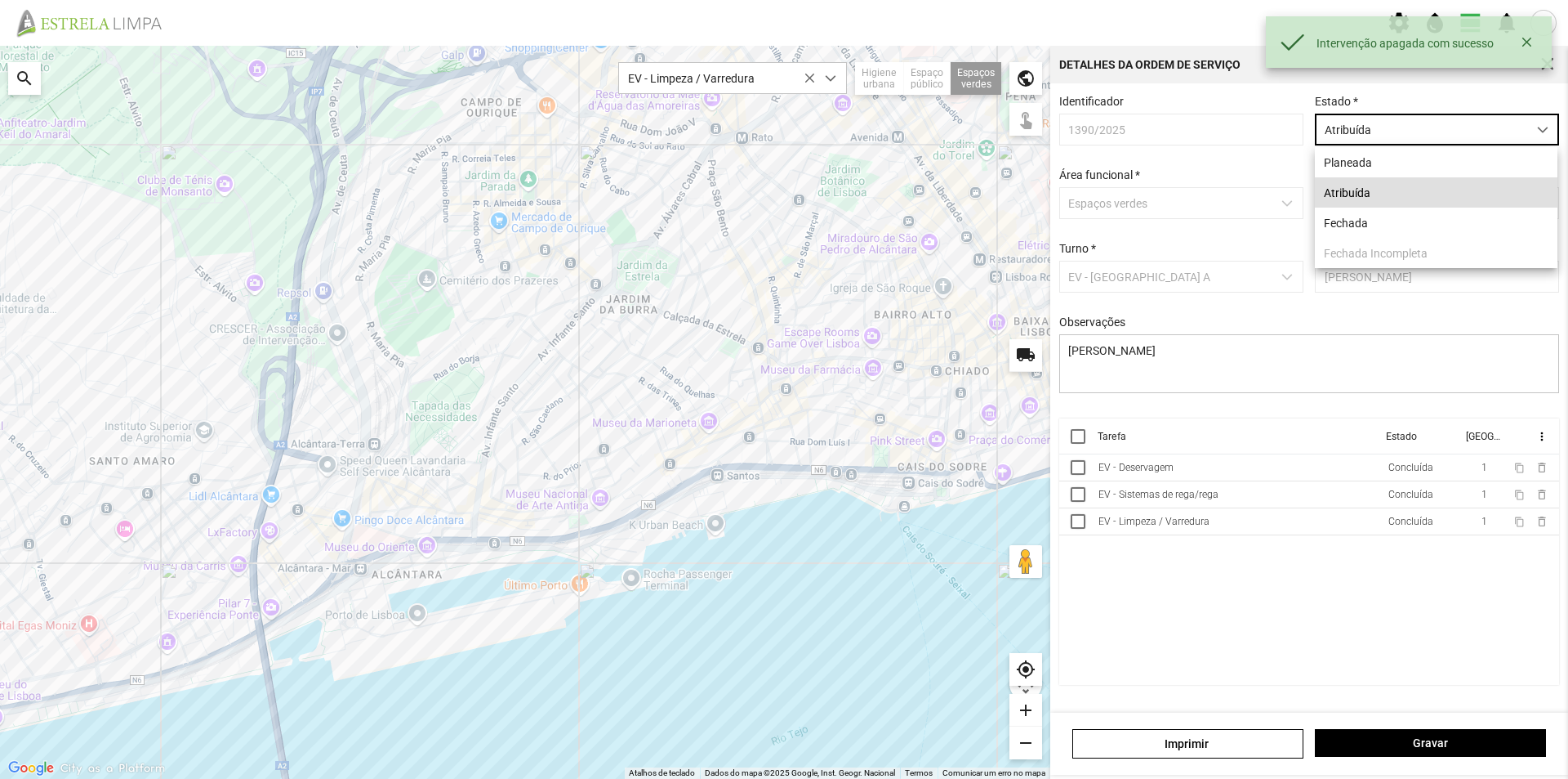
scroll to position [9, 73]
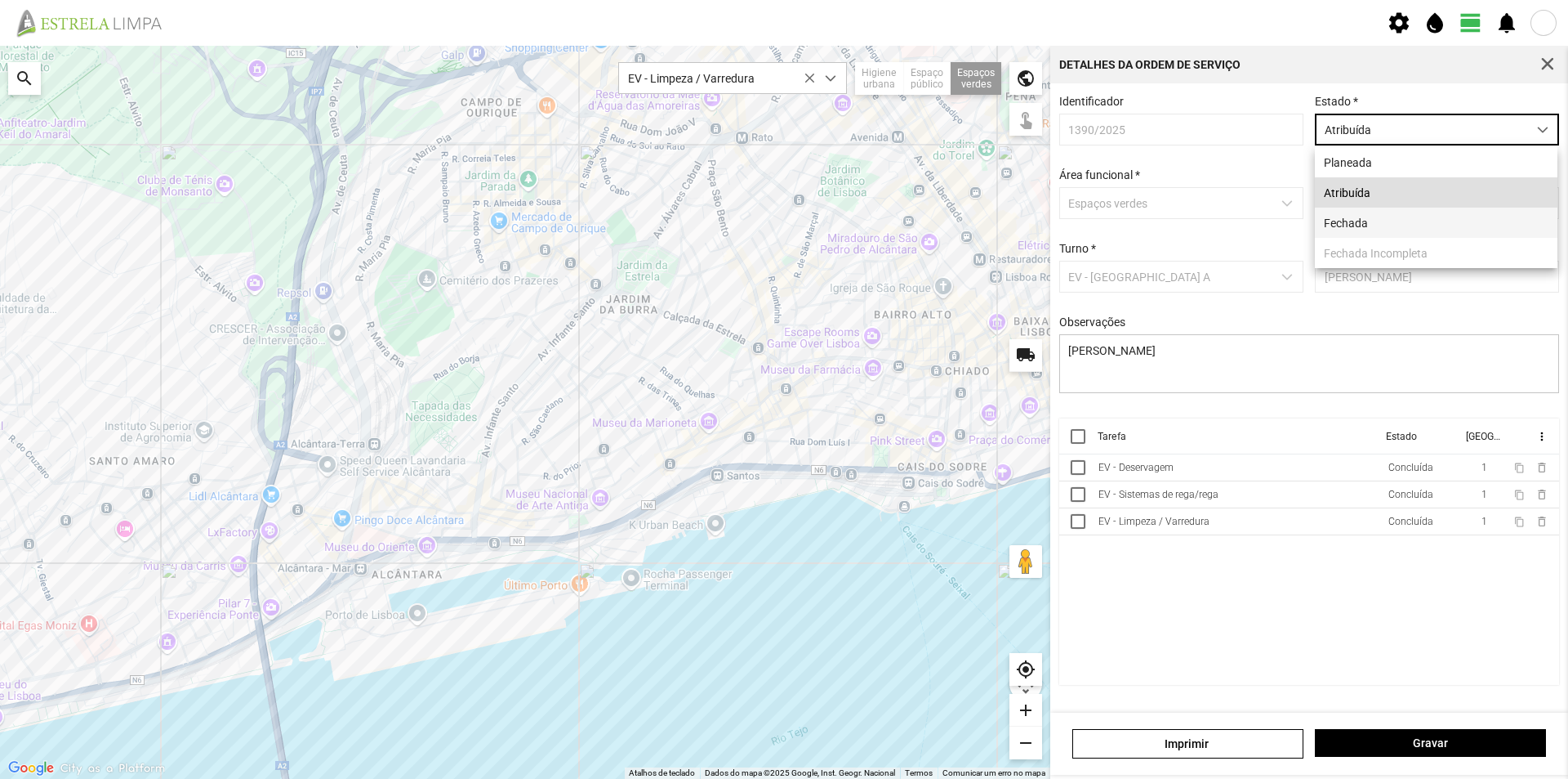
click at [1367, 226] on li "Fechada" at bounding box center [1436, 222] width 242 height 30
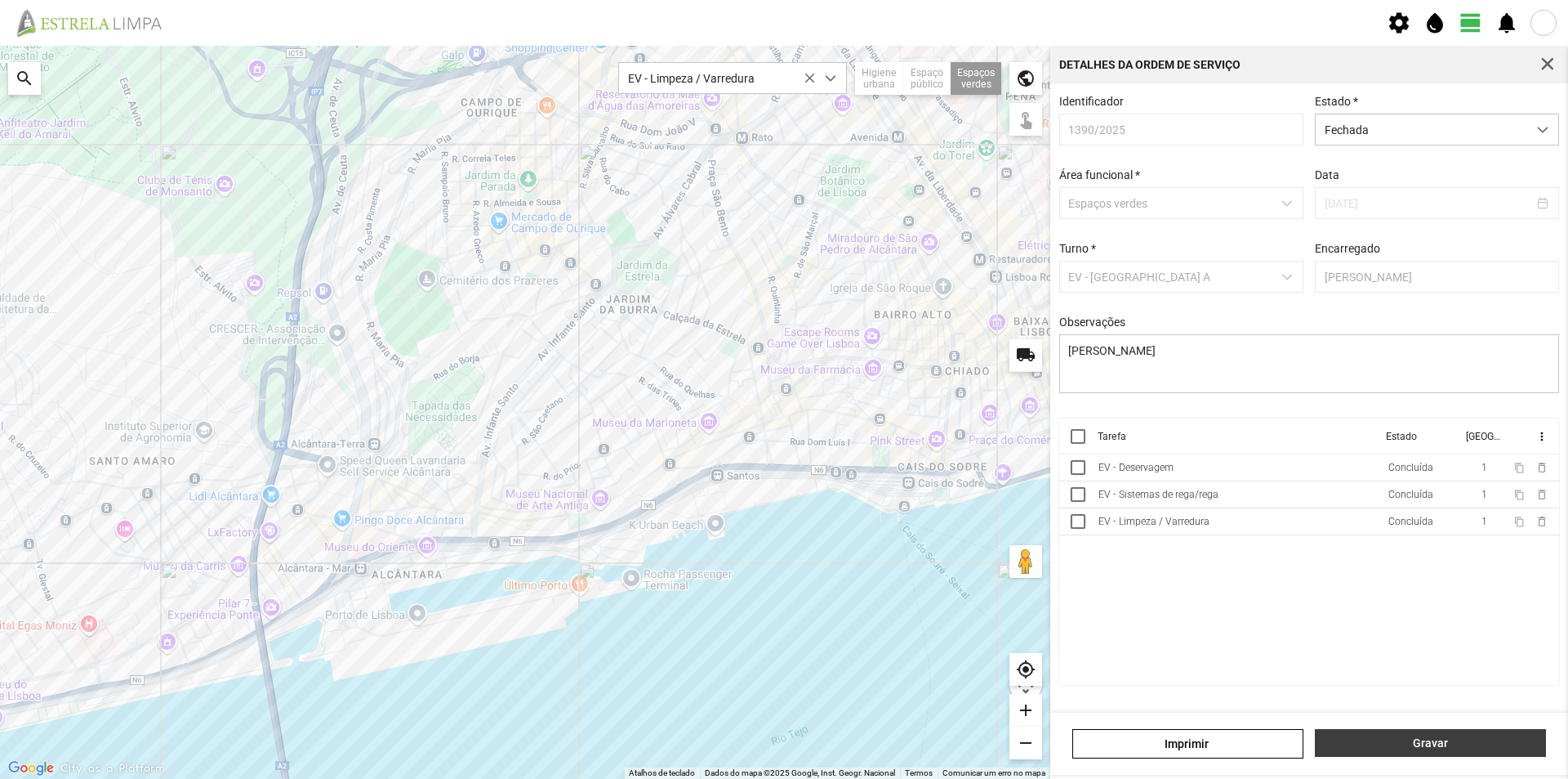
click at [1415, 745] on span "Gravar" at bounding box center [1431, 743] width 214 height 13
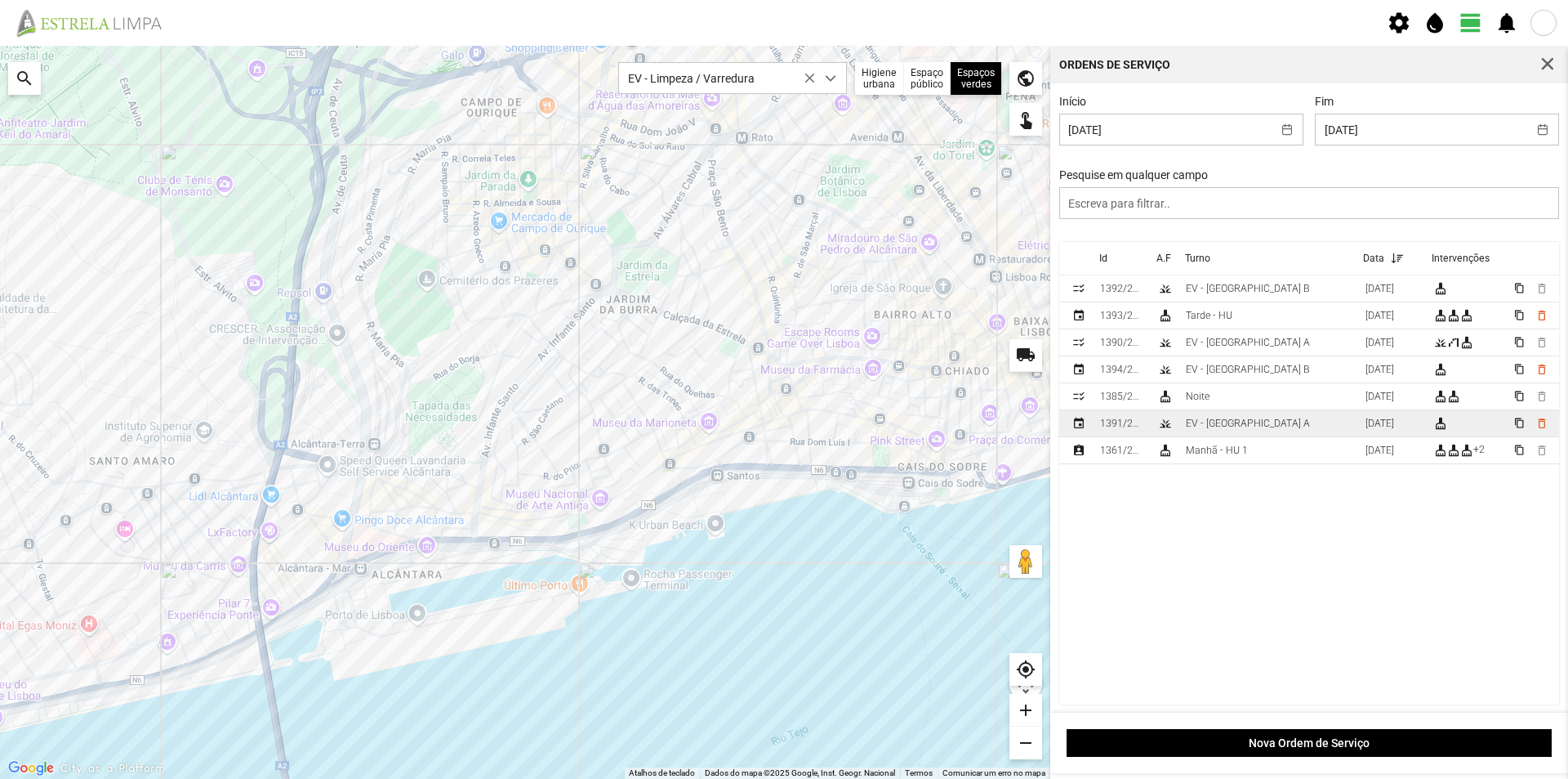
click at [1257, 426] on td "EV - [GEOGRAPHIC_DATA] A" at bounding box center [1269, 423] width 180 height 27
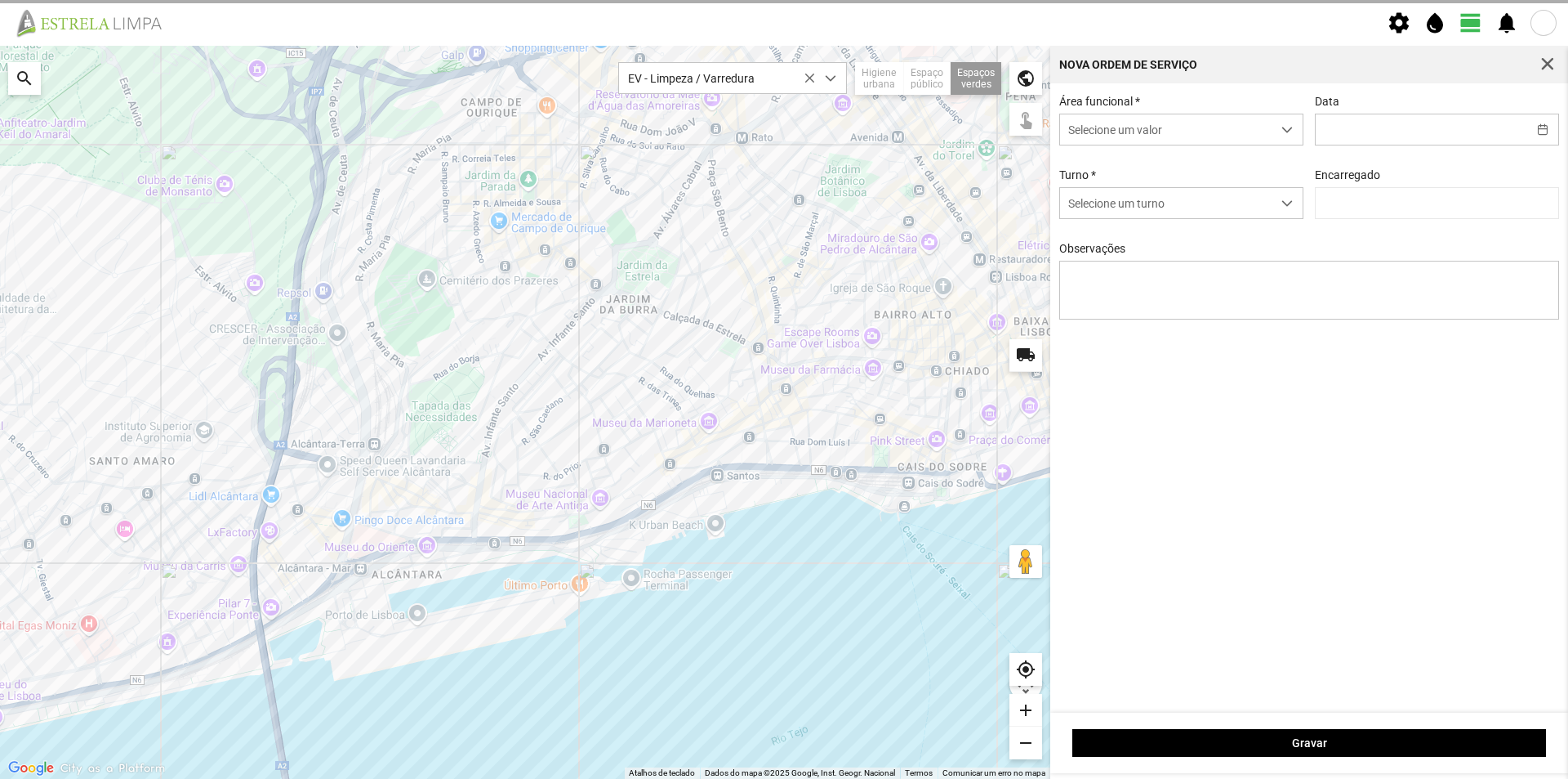
type input "[DATE]"
type textarea "Recolha de papeleiras"
type input "[PERSON_NAME]"
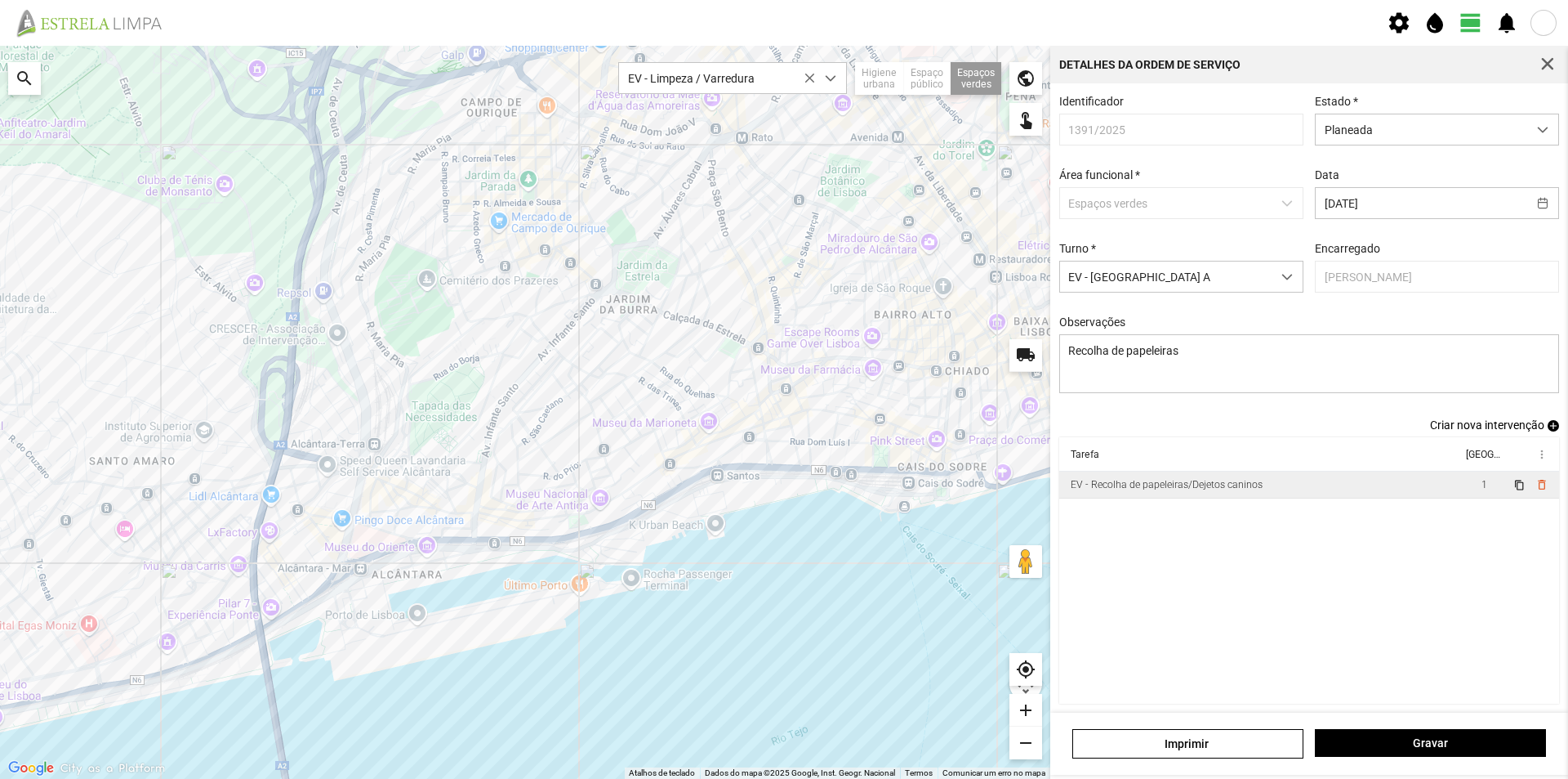
click at [1369, 490] on td "EV - Recolha de papeleiras/Dejetos caninos" at bounding box center [1261, 485] width 403 height 27
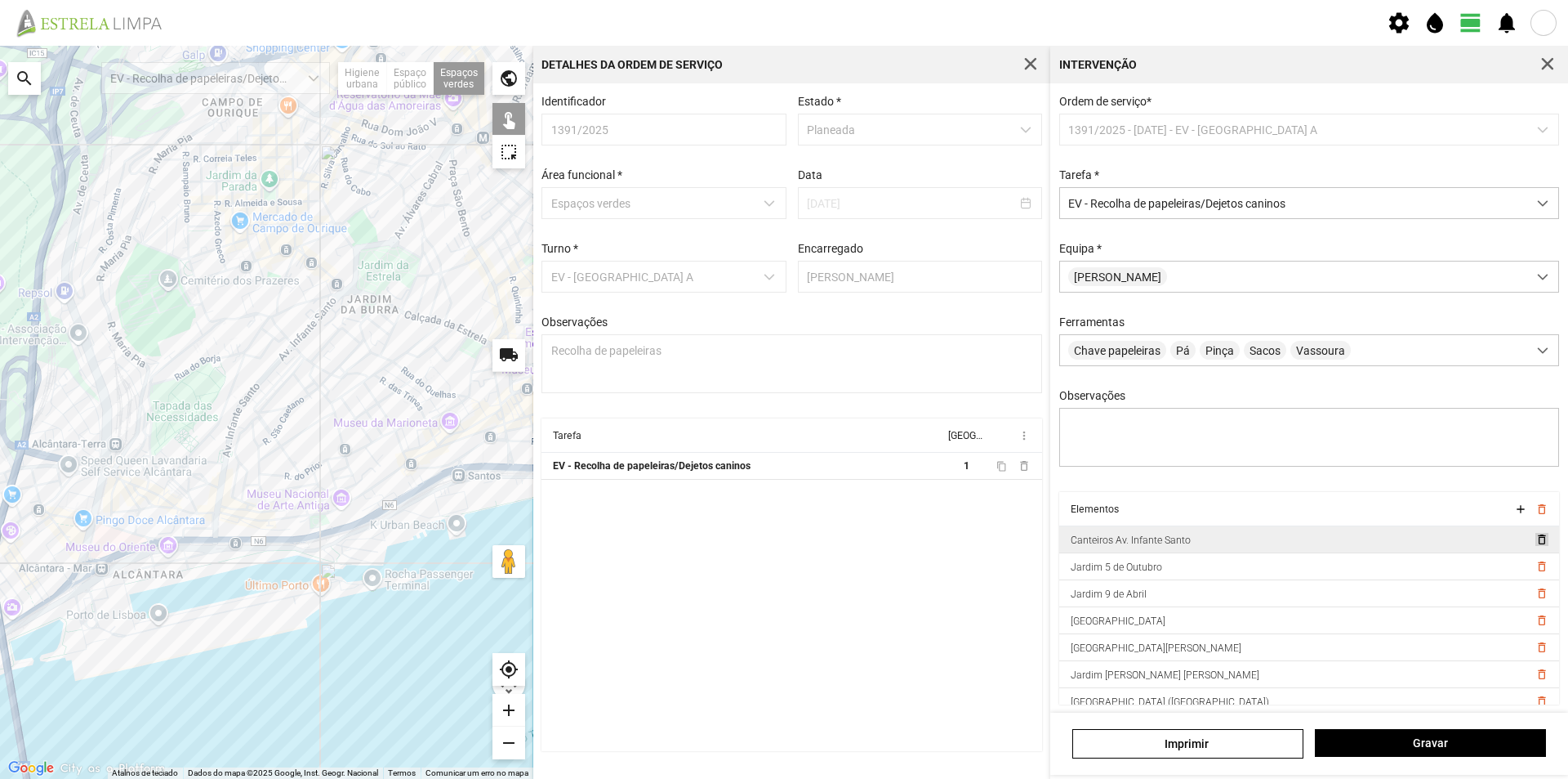
click at [1535, 545] on span "delete_outline" at bounding box center [1541, 538] width 13 height 13
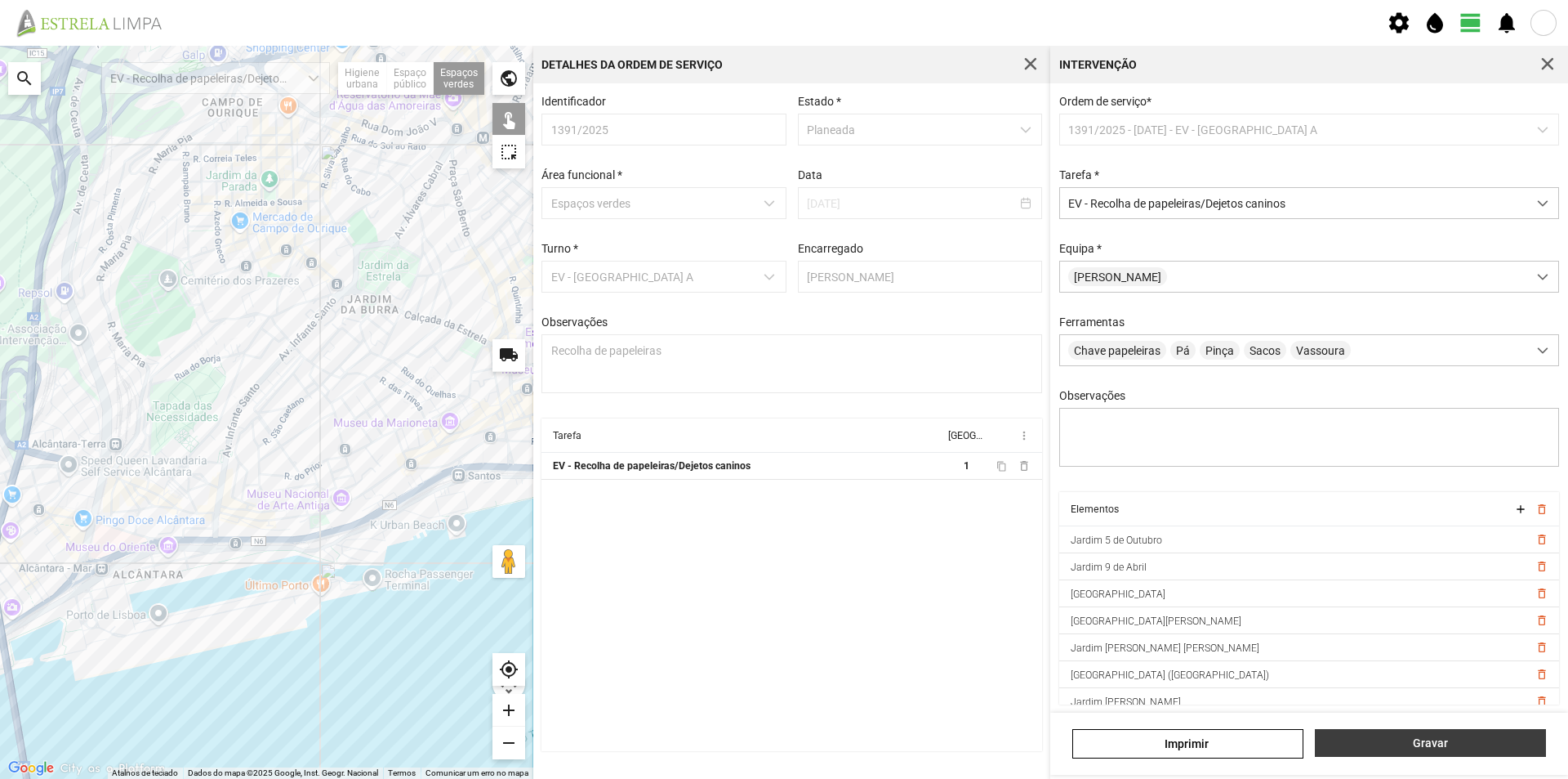
click at [1448, 737] on span "Gravar" at bounding box center [1431, 743] width 214 height 13
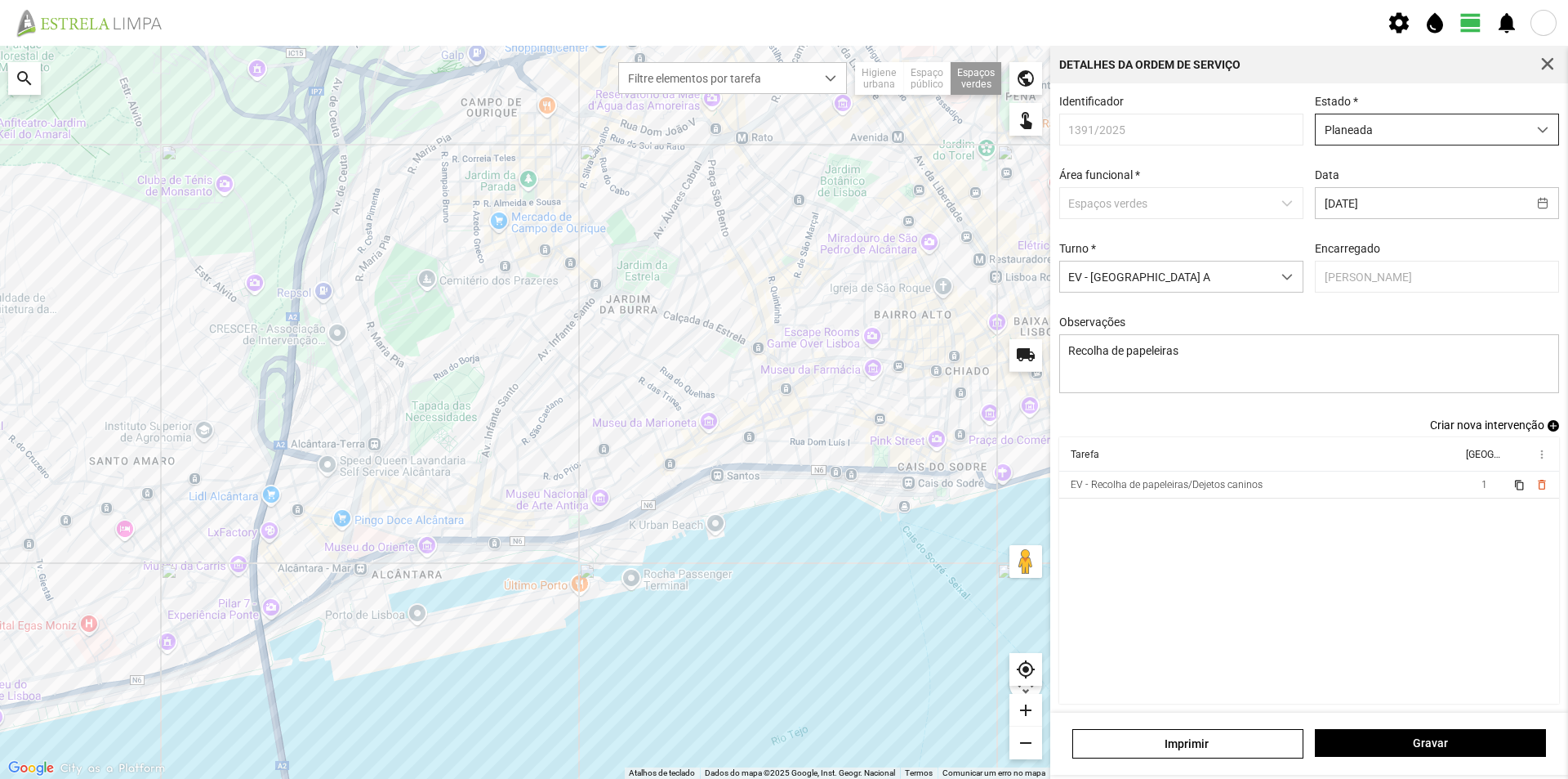
click at [1427, 135] on span "Planeada" at bounding box center [1422, 129] width 212 height 30
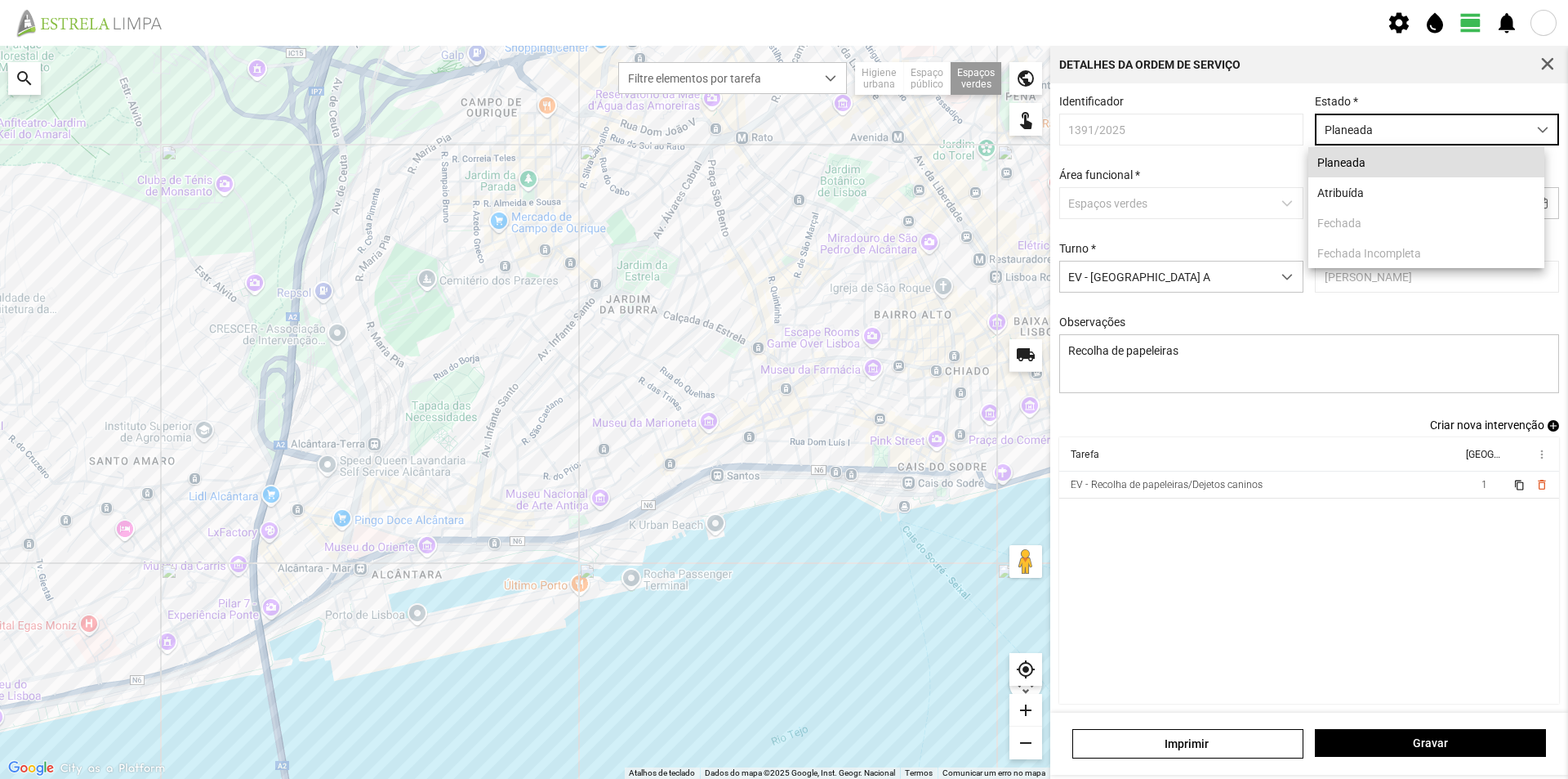
scroll to position [9, 73]
click at [1397, 192] on li "Atribuída" at bounding box center [1426, 192] width 236 height 30
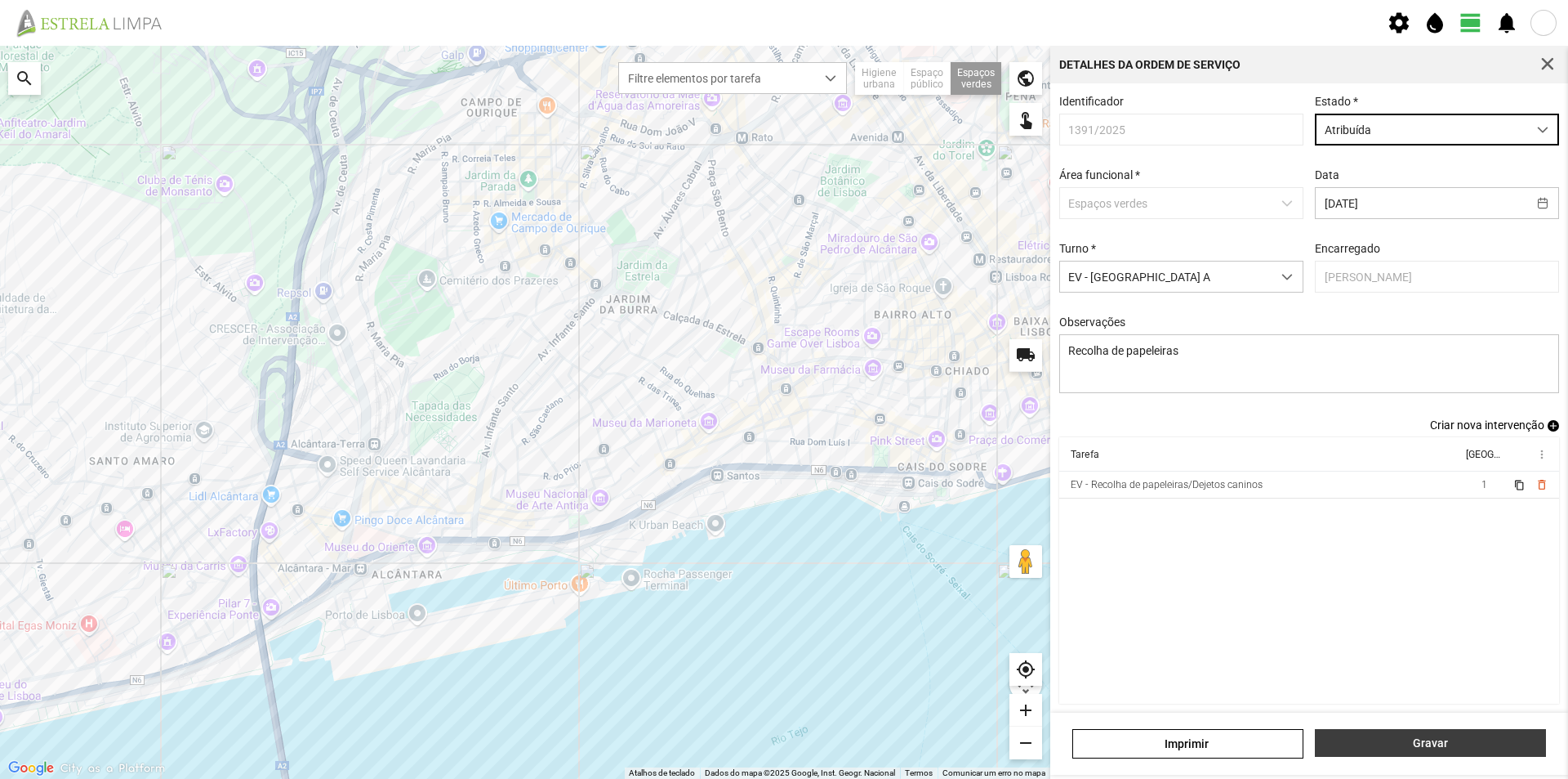
click at [1420, 743] on span "Gravar" at bounding box center [1431, 743] width 214 height 13
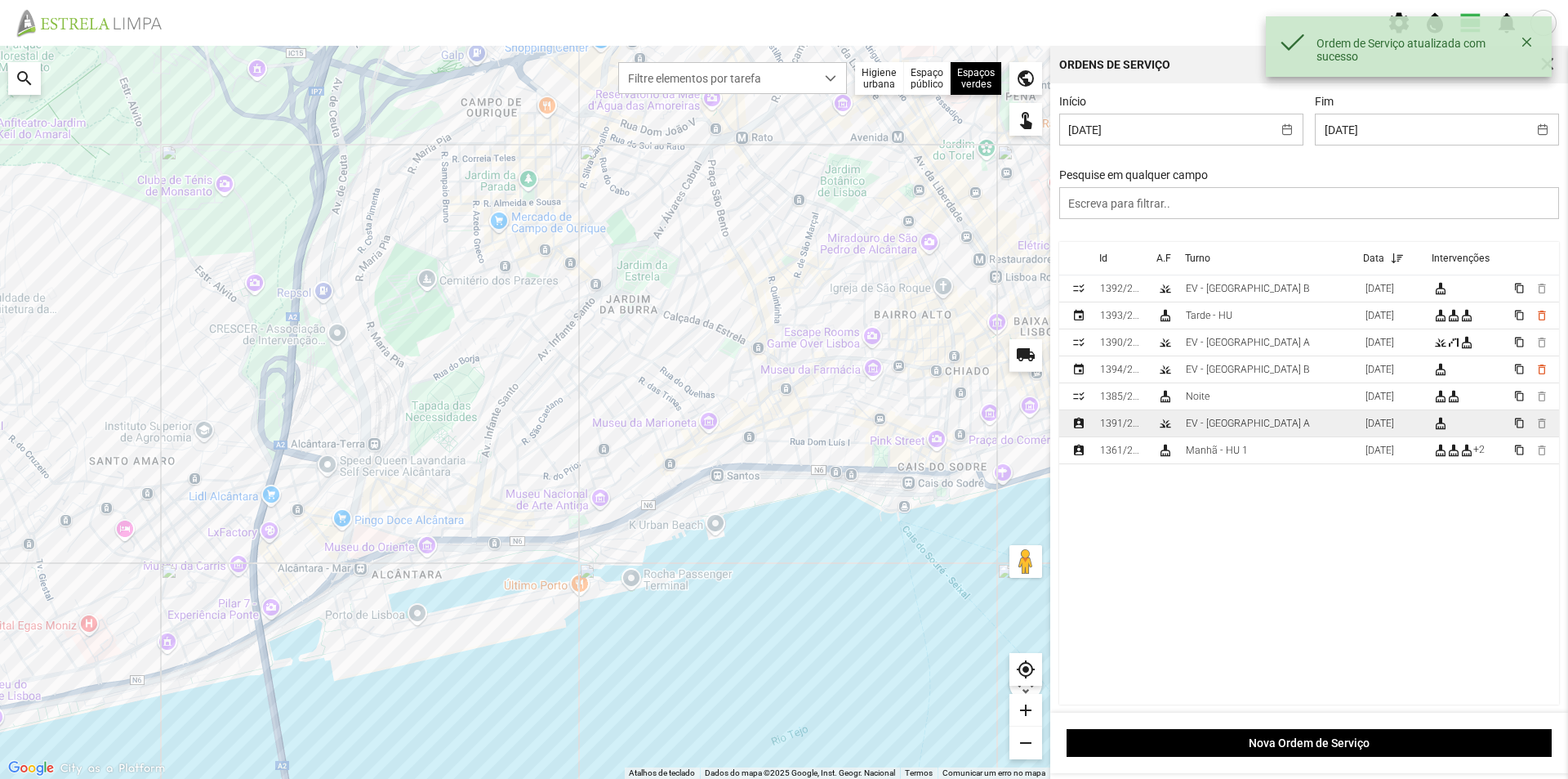
click at [1222, 426] on div "EV - [GEOGRAPHIC_DATA] A" at bounding box center [1248, 423] width 124 height 11
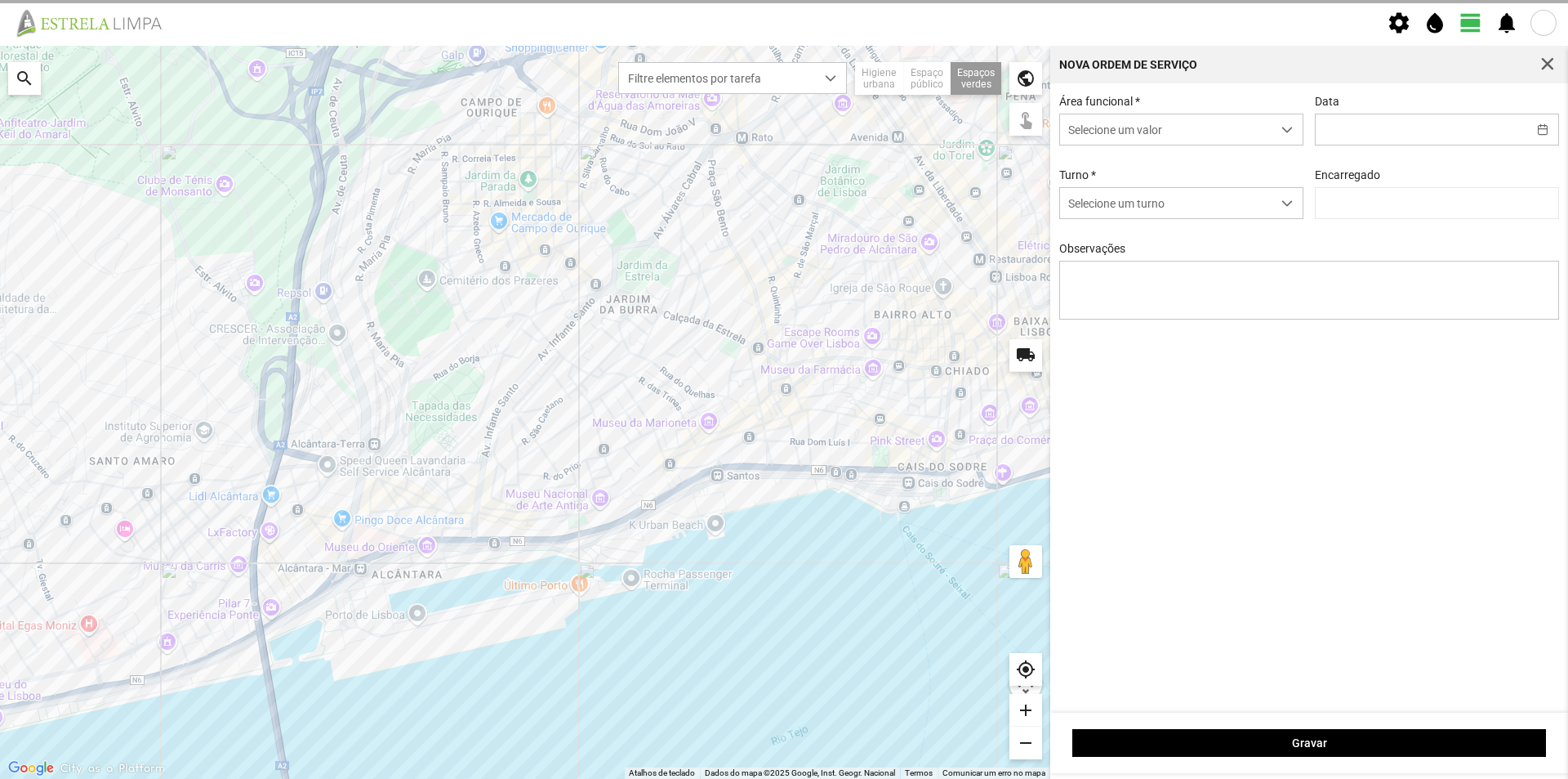
type input "[DATE]"
type input "[PERSON_NAME]"
type textarea "Recolha de papeleiras"
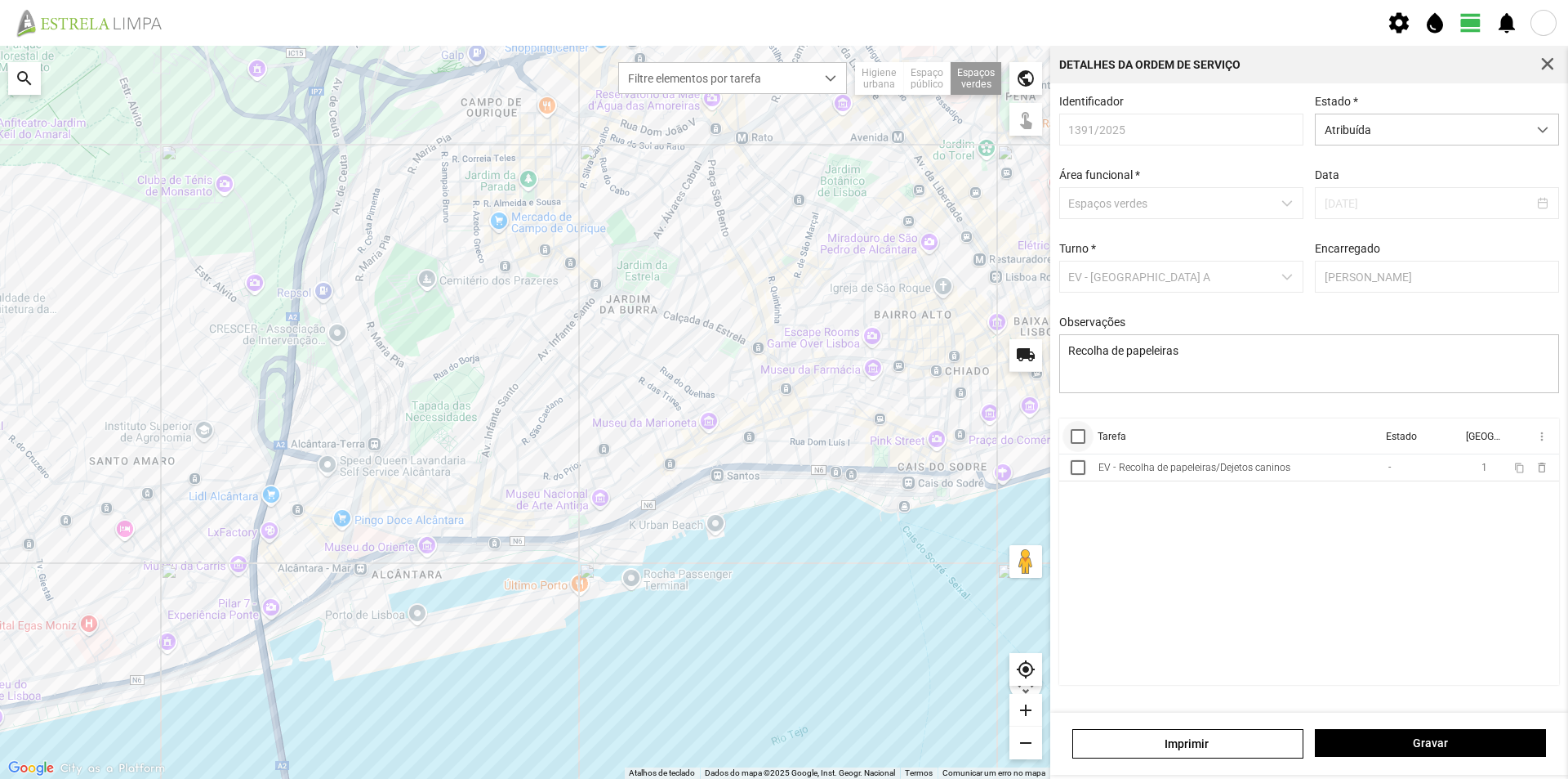
click at [1082, 444] on div at bounding box center [1077, 436] width 15 height 15
click at [1540, 443] on span "more_vert" at bounding box center [1541, 436] width 13 height 13
click at [1453, 470] on span "Marcar como Concluída" at bounding box center [1454, 468] width 121 height 11
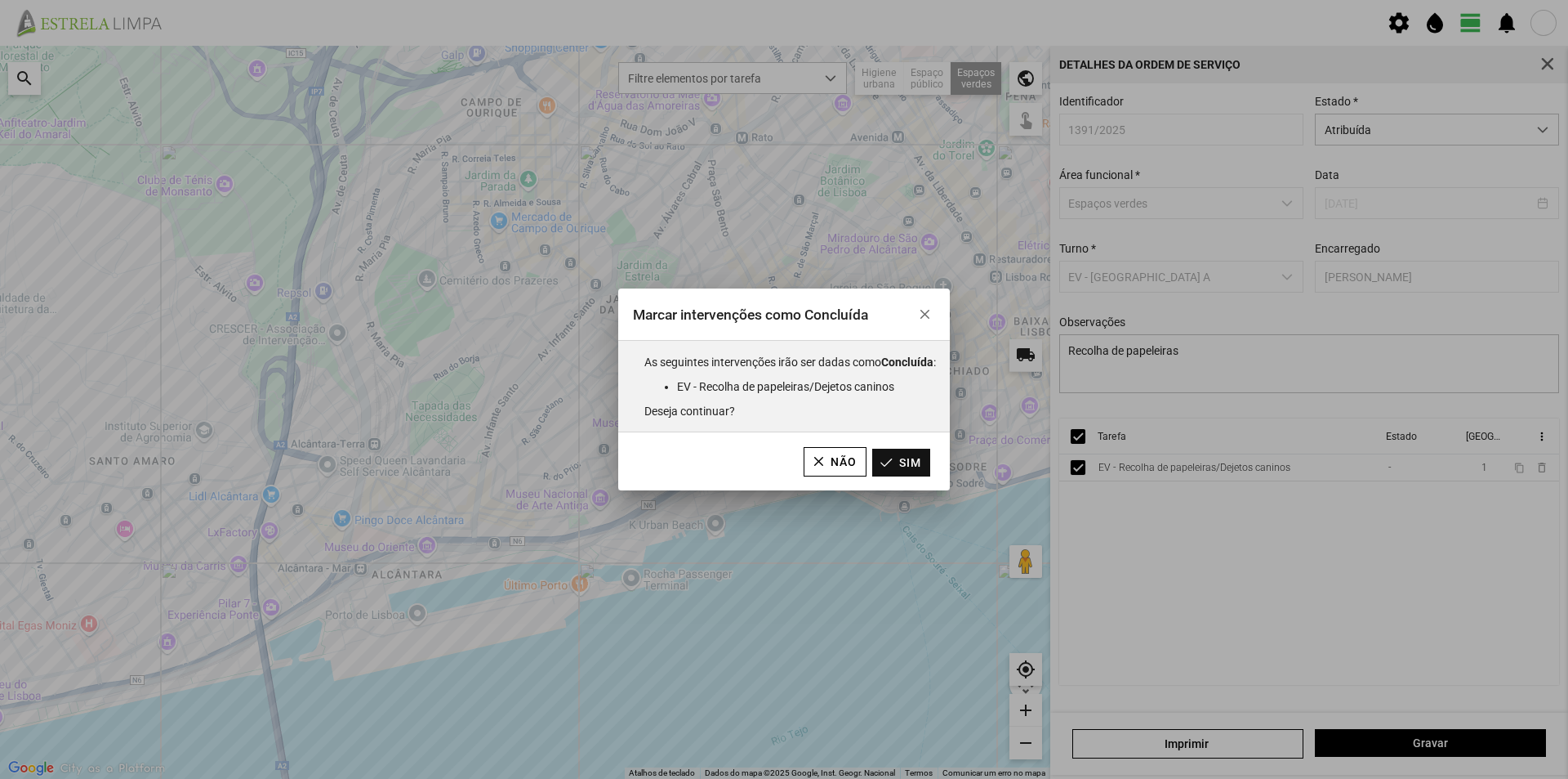
click at [891, 468] on button "Sim" at bounding box center [901, 463] width 58 height 28
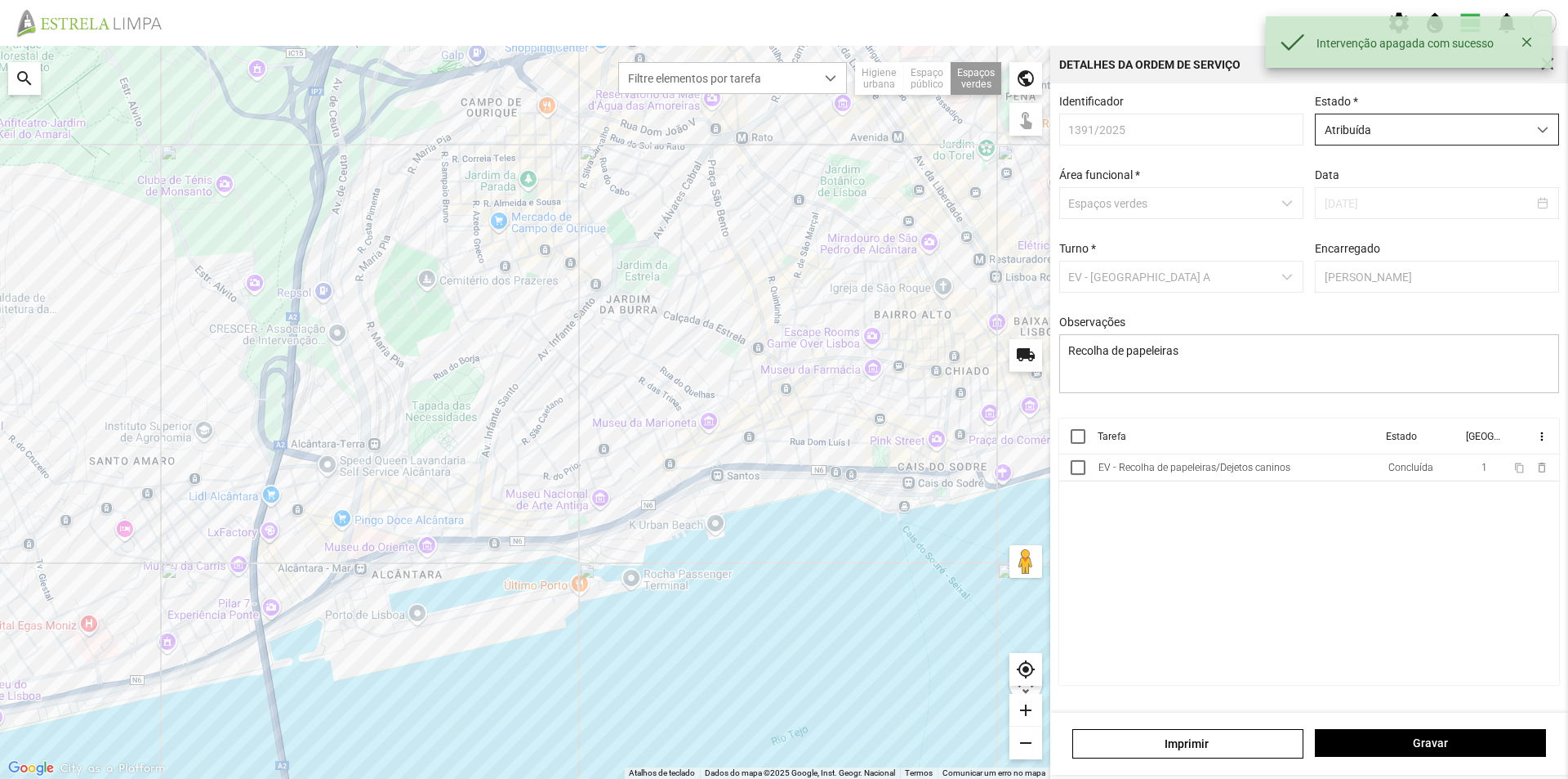
click at [1456, 131] on span "Atribuída" at bounding box center [1422, 129] width 212 height 30
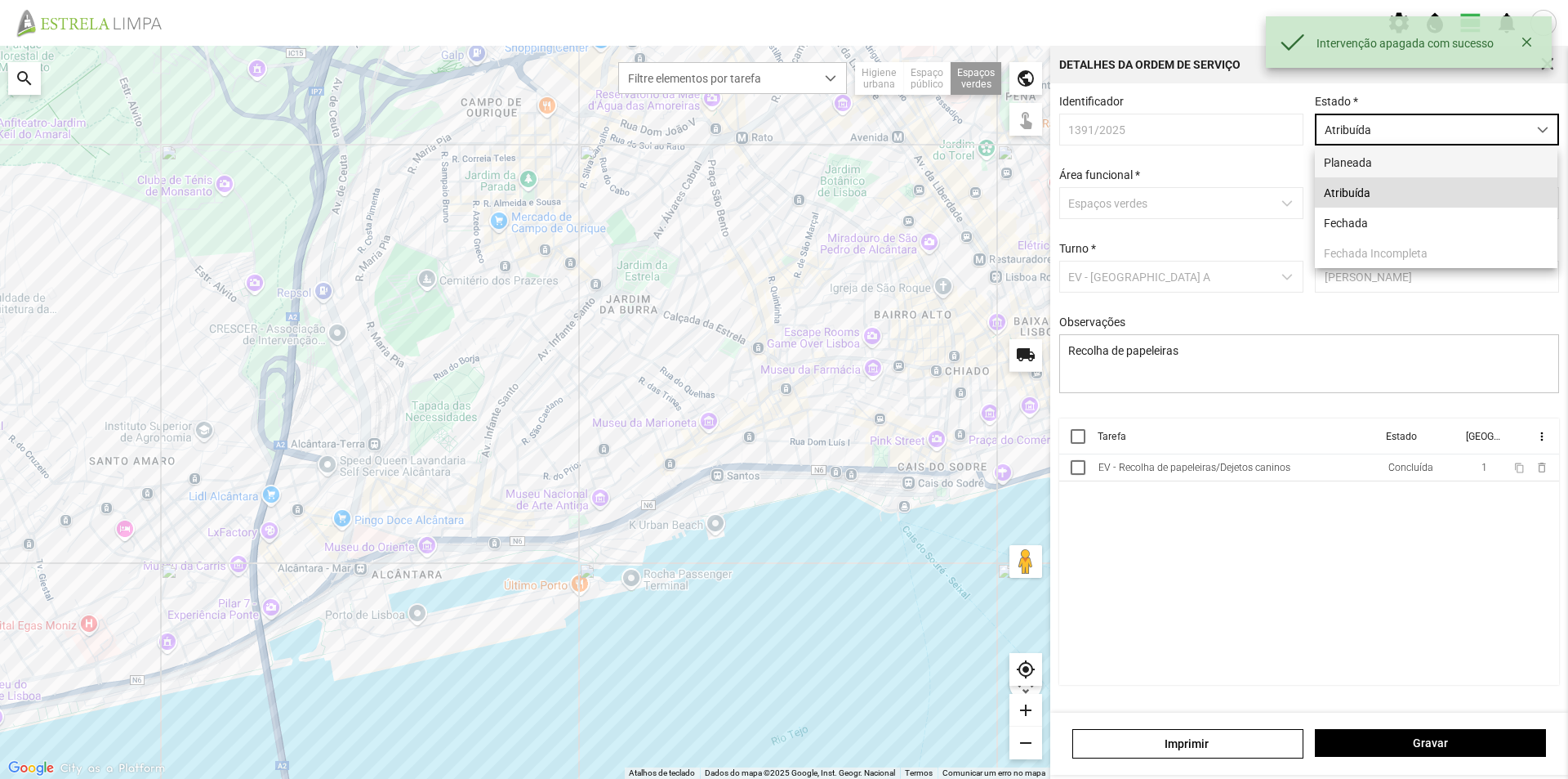
scroll to position [9, 73]
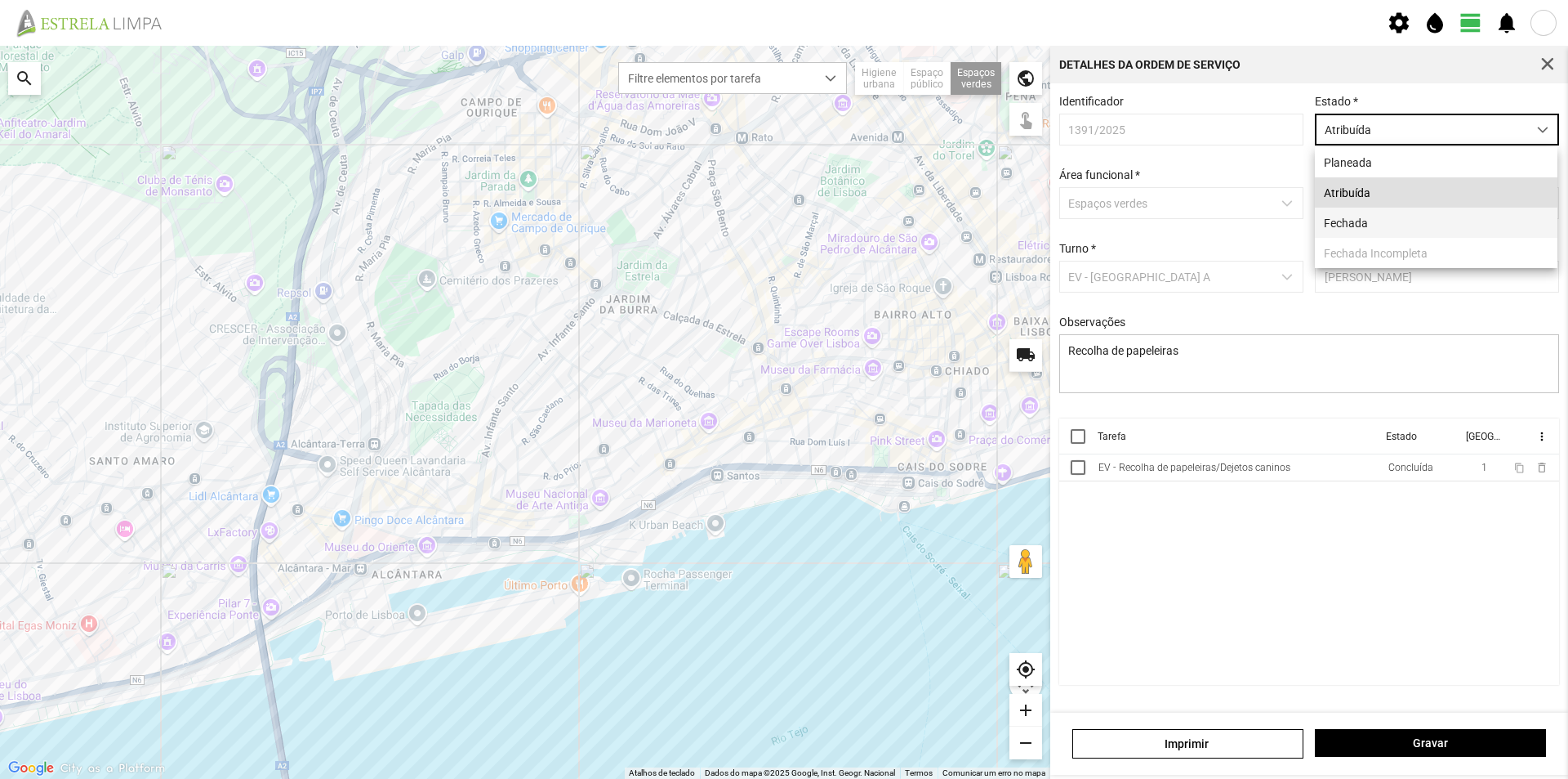
click at [1376, 226] on li "Fechada" at bounding box center [1436, 222] width 242 height 30
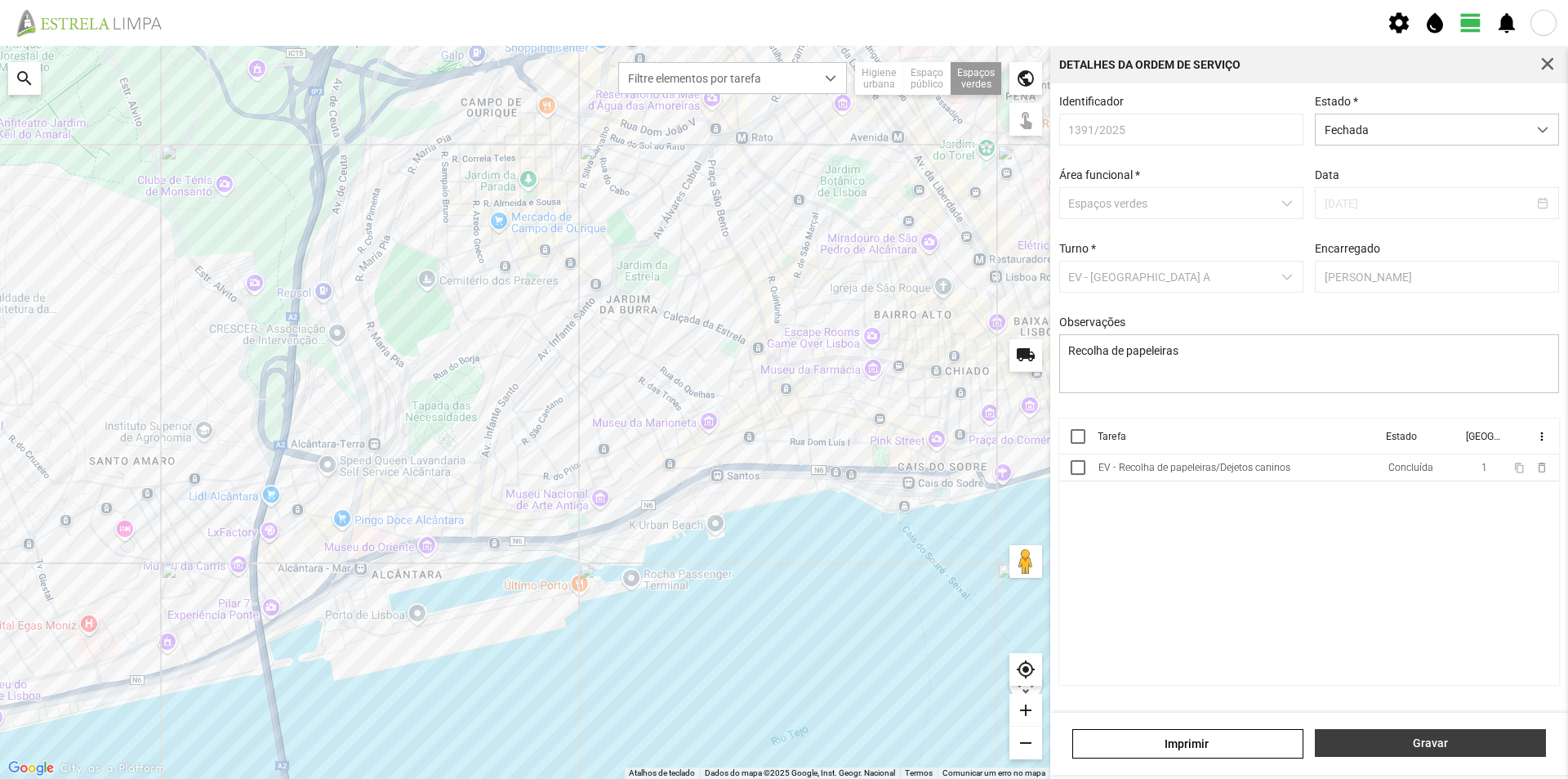
click at [1393, 736] on button "Gravar" at bounding box center [1431, 743] width 231 height 28
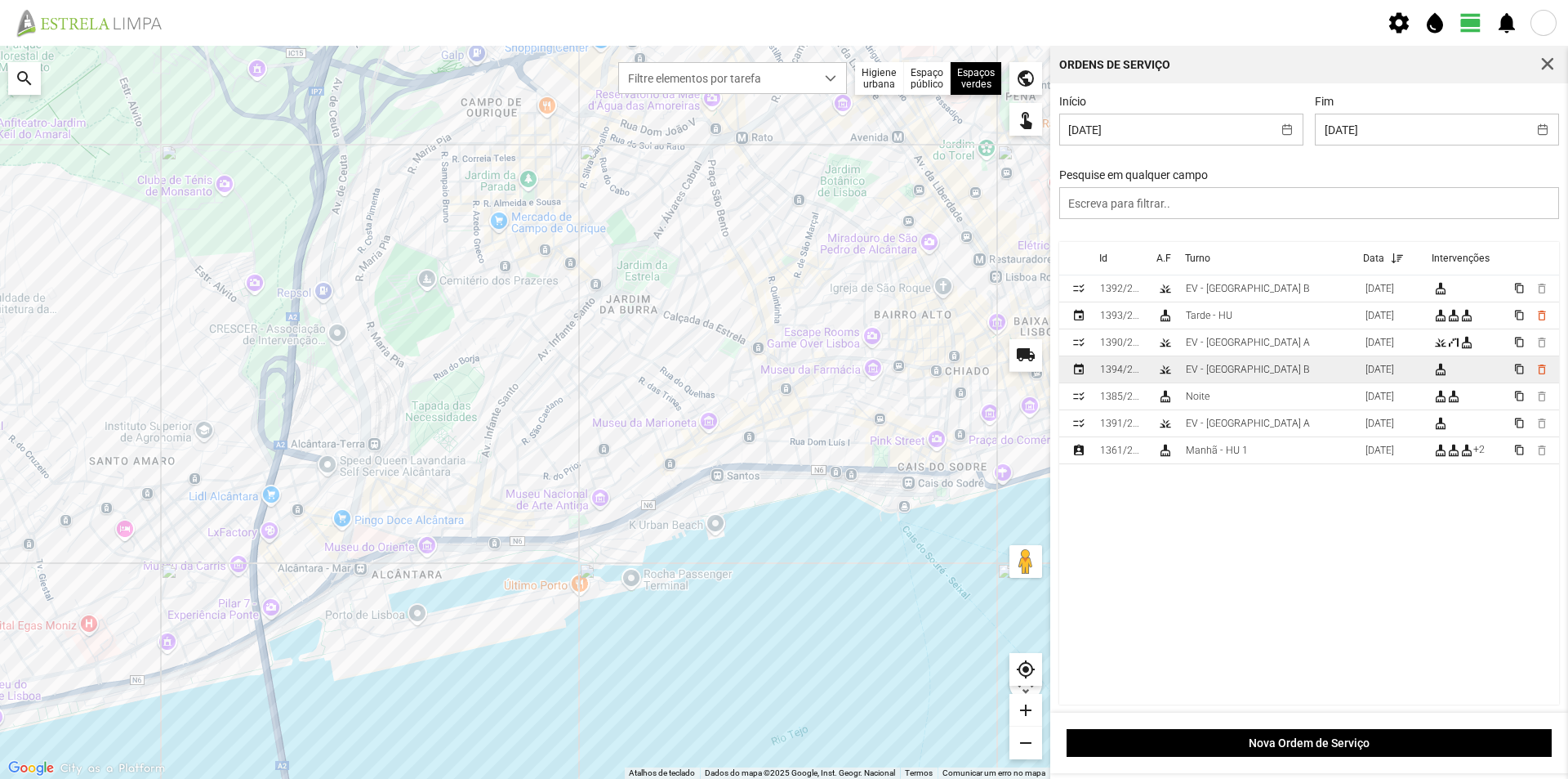
click at [1255, 374] on td "EV - [GEOGRAPHIC_DATA] B" at bounding box center [1269, 369] width 180 height 27
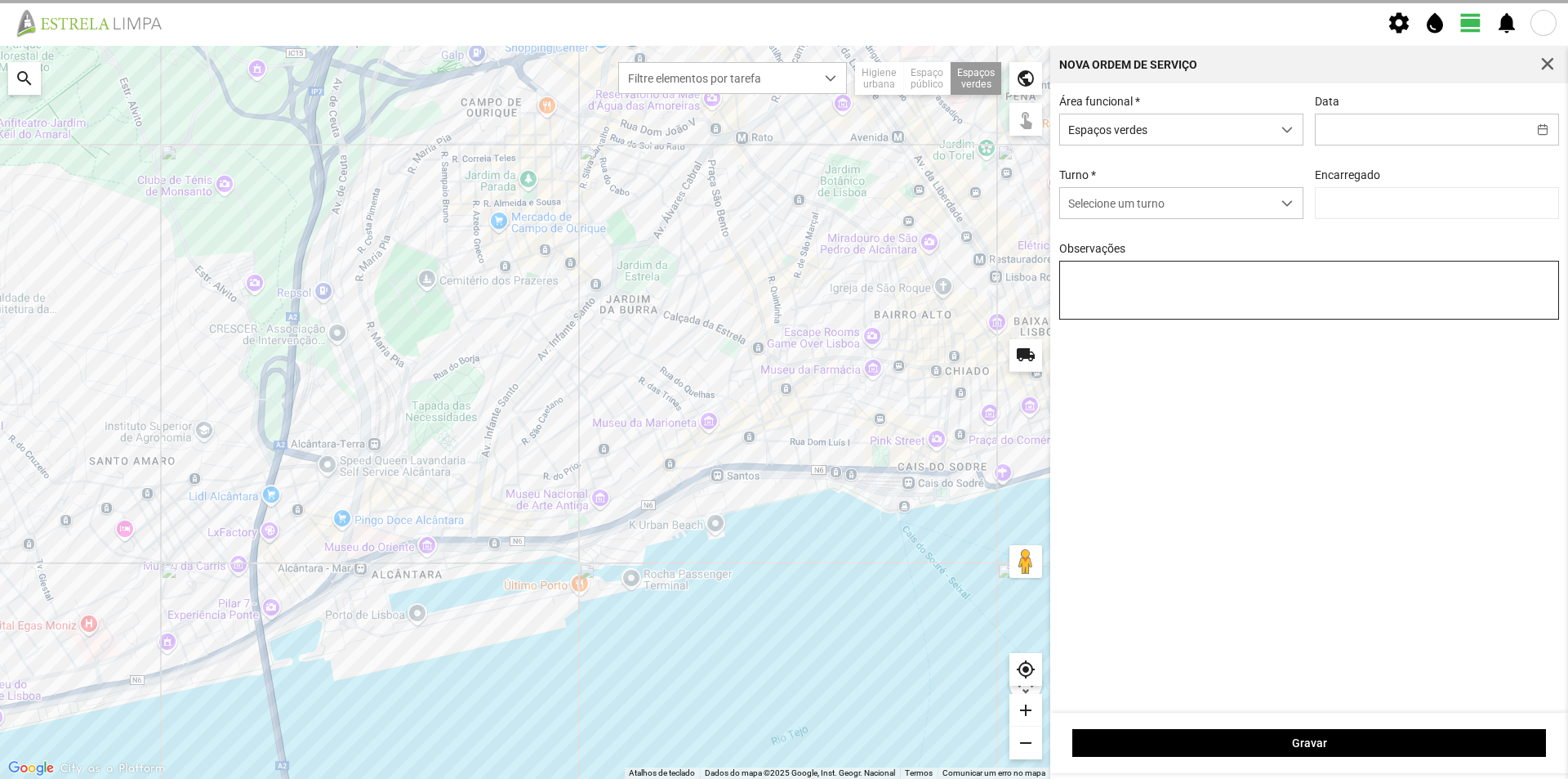
type input "[DATE]"
type input "[PERSON_NAME]"
type textarea "[GEOGRAPHIC_DATA]"
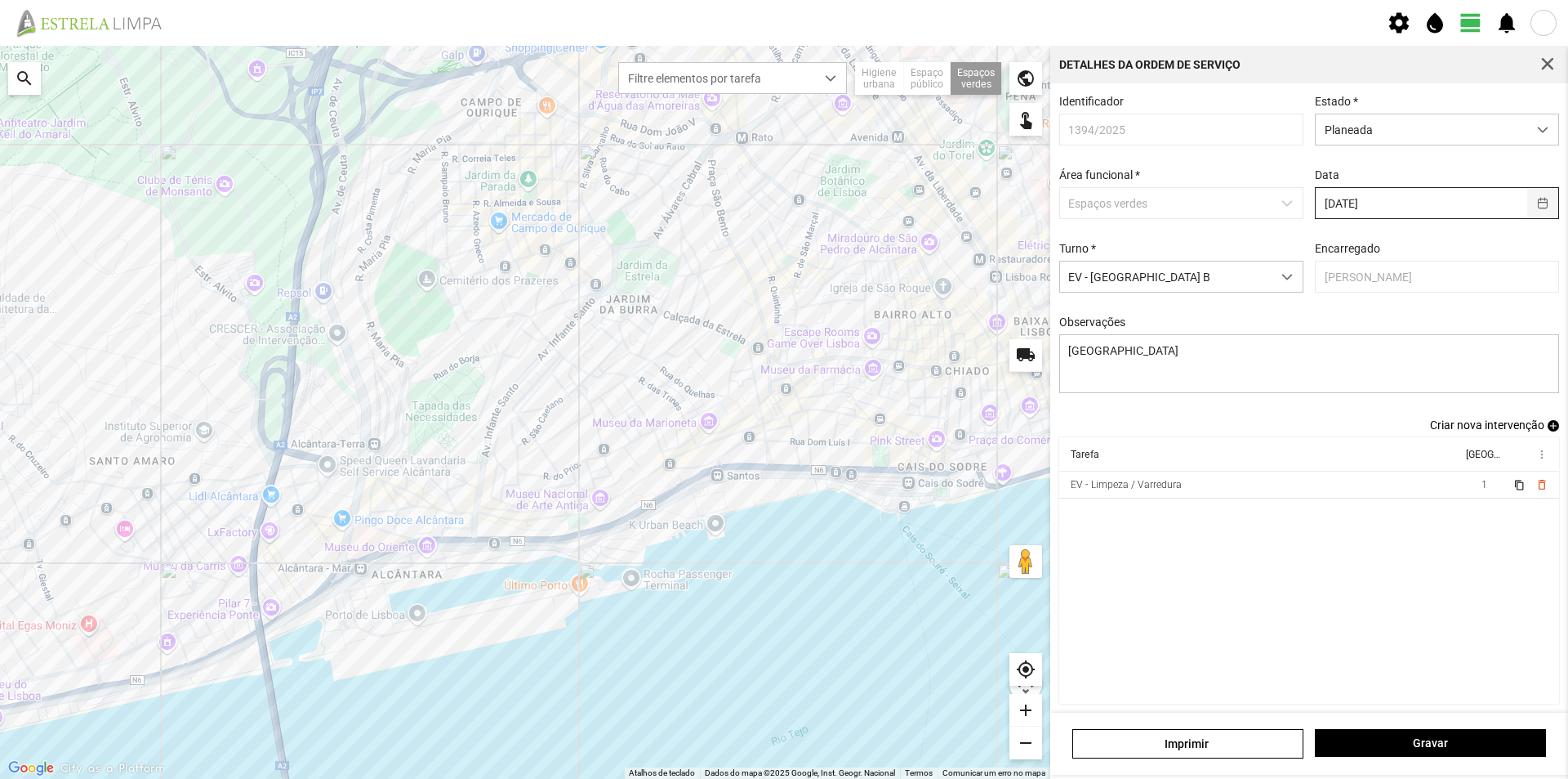
click at [1532, 203] on button "button" at bounding box center [1543, 202] width 32 height 30
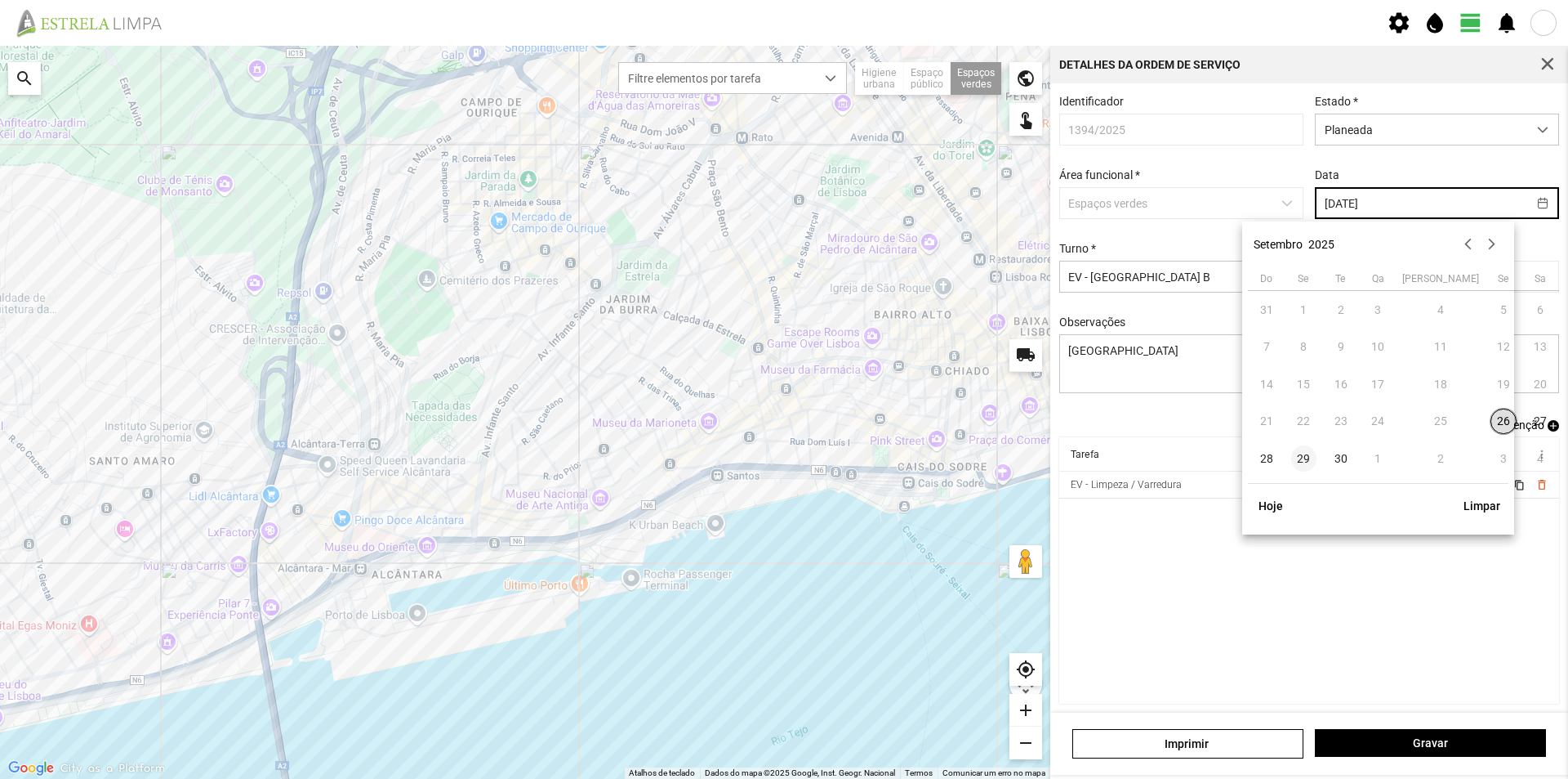
click at [1304, 456] on span "29" at bounding box center [1304, 459] width 26 height 26
type input "[DATE]"
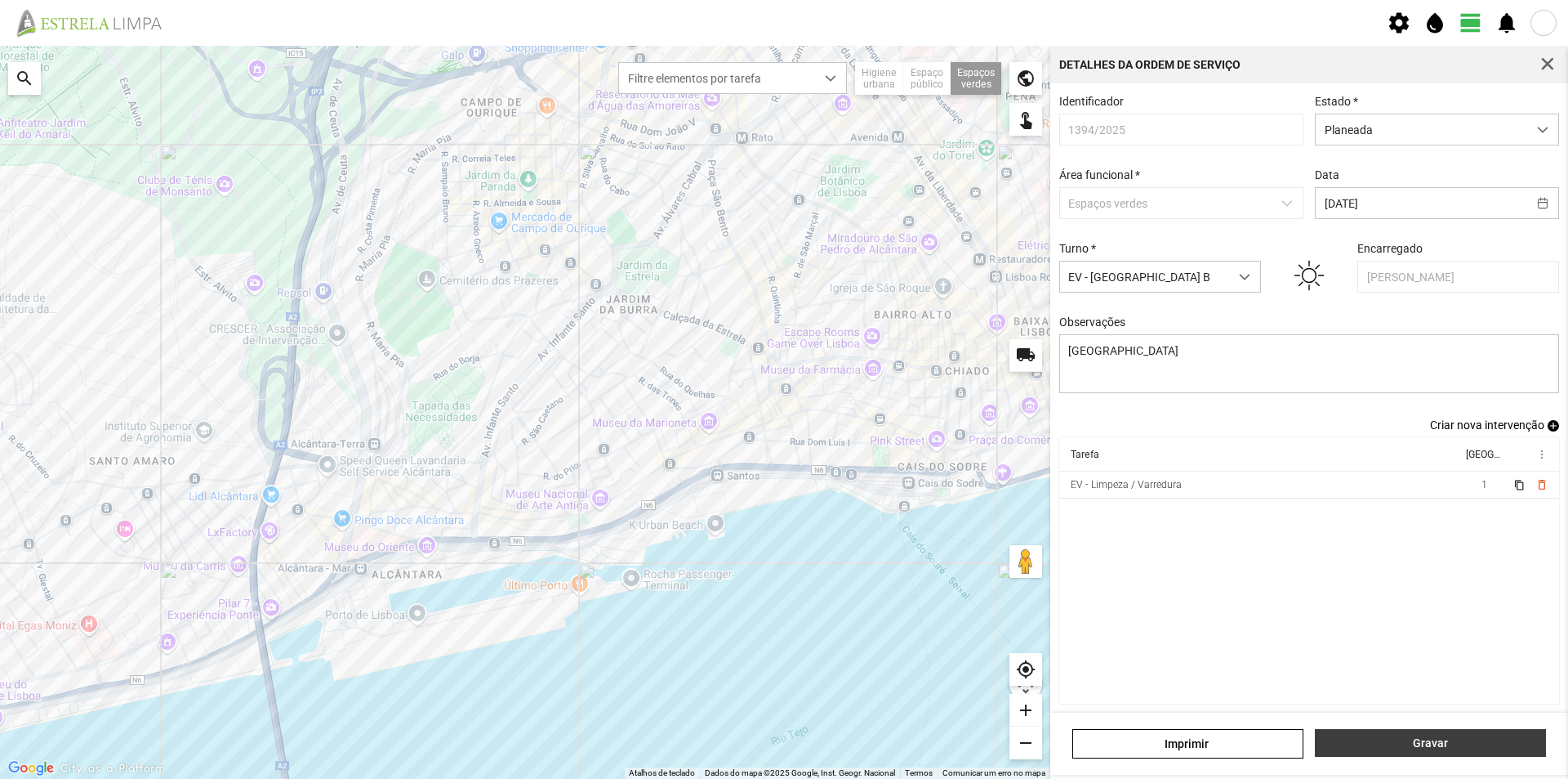
click at [1465, 742] on span "Gravar" at bounding box center [1431, 743] width 214 height 13
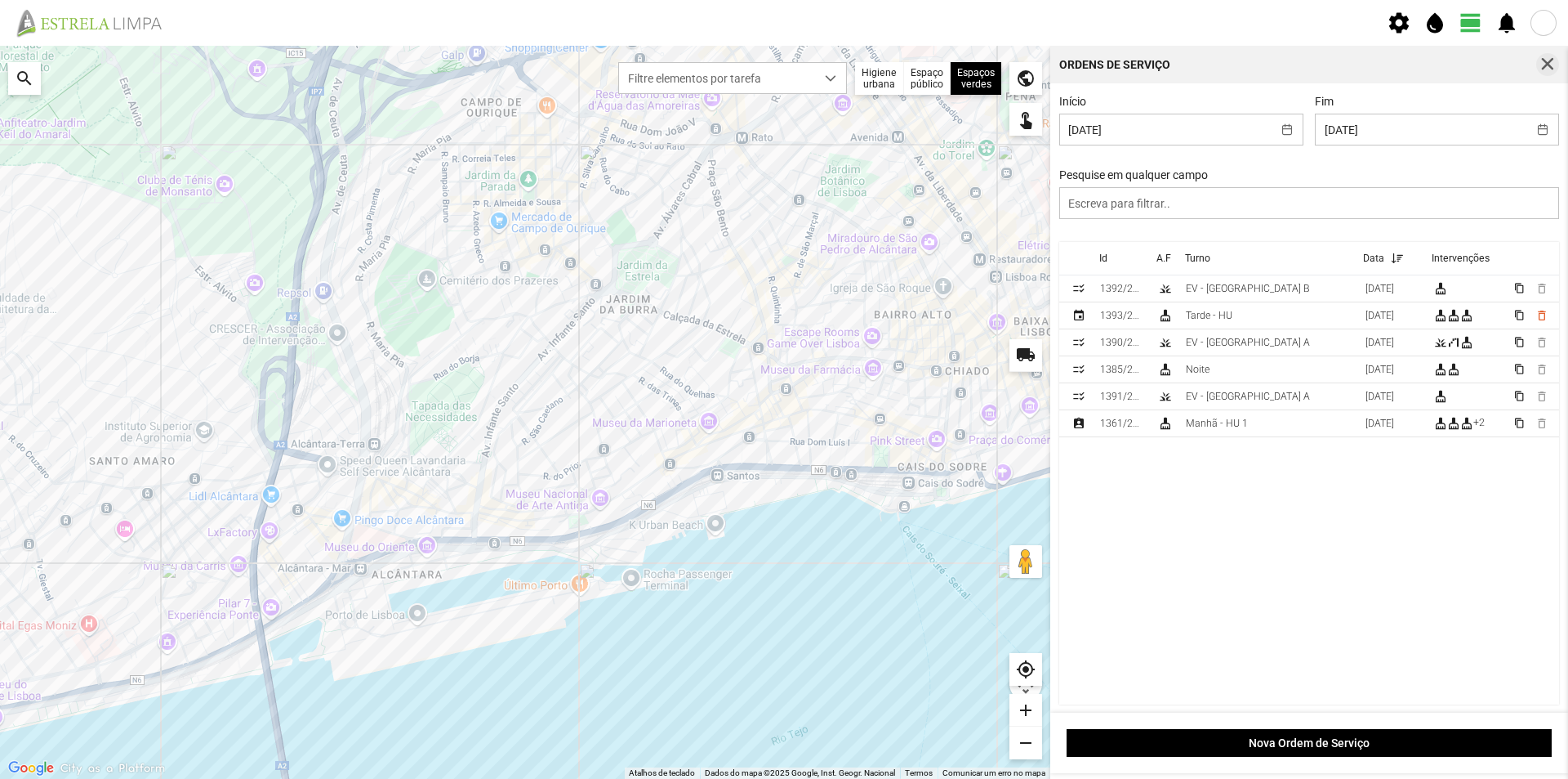
click at [1540, 58] on span "button" at bounding box center [1547, 64] width 15 height 15
